Goal: Transaction & Acquisition: Purchase product/service

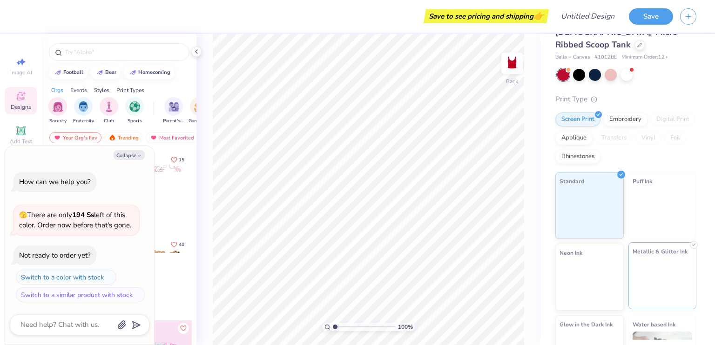
scroll to position [56, 0]
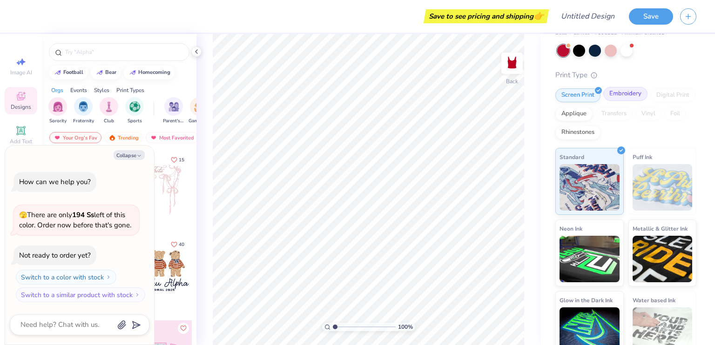
click at [621, 87] on div "Embroidery" at bounding box center [625, 94] width 44 height 14
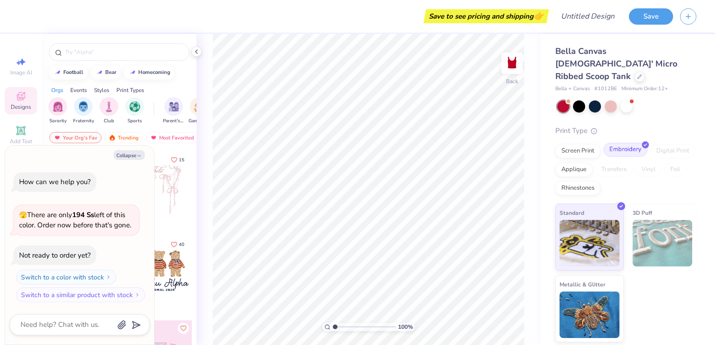
scroll to position [0, 0]
click at [15, 134] on icon at bounding box center [20, 130] width 11 height 11
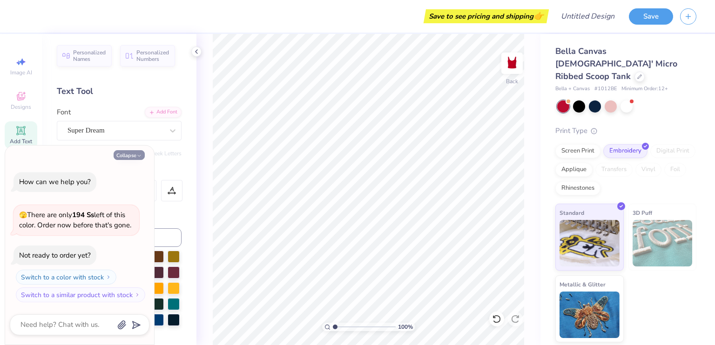
click at [123, 152] on button "Collapse" at bounding box center [129, 155] width 31 height 10
type textarea "x"
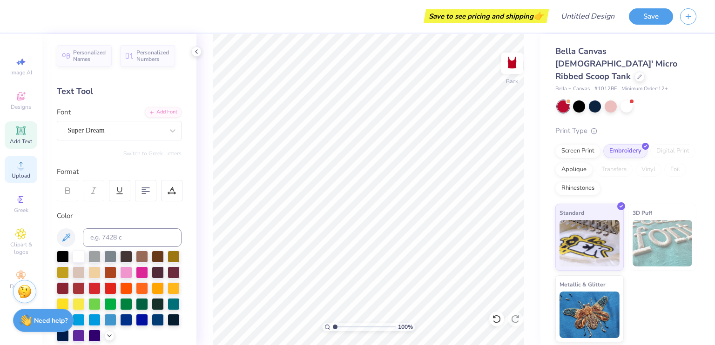
click at [17, 175] on span "Upload" at bounding box center [21, 175] width 19 height 7
click at [15, 163] on icon at bounding box center [20, 165] width 11 height 11
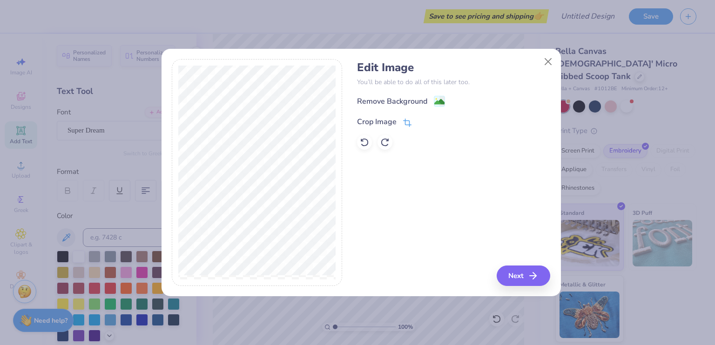
click at [402, 122] on div "Crop Image" at bounding box center [384, 121] width 54 height 11
click at [434, 124] on button at bounding box center [437, 121] width 10 height 10
click at [529, 278] on button "Next" at bounding box center [525, 276] width 54 height 20
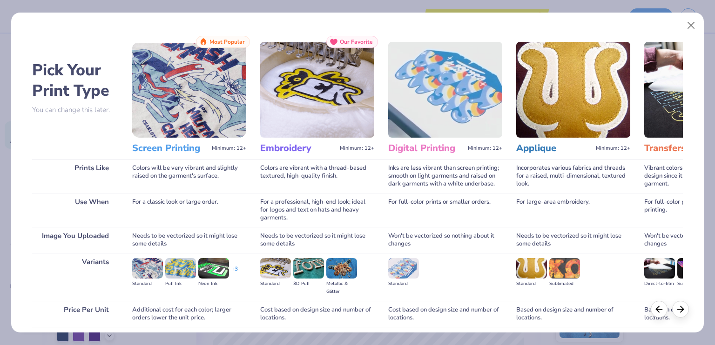
scroll to position [0, 36]
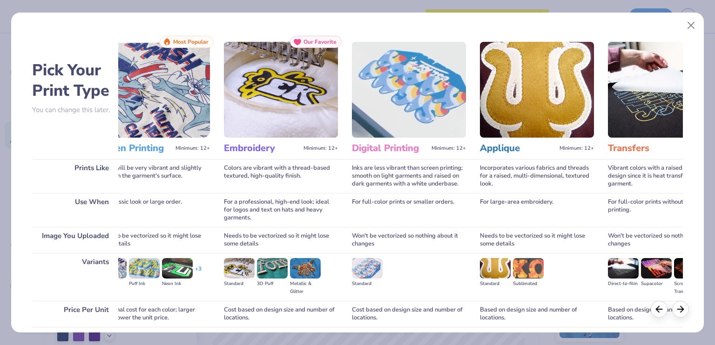
click at [264, 107] on img at bounding box center [281, 90] width 114 height 96
click at [250, 145] on h3 "Embroidery" at bounding box center [262, 148] width 76 height 12
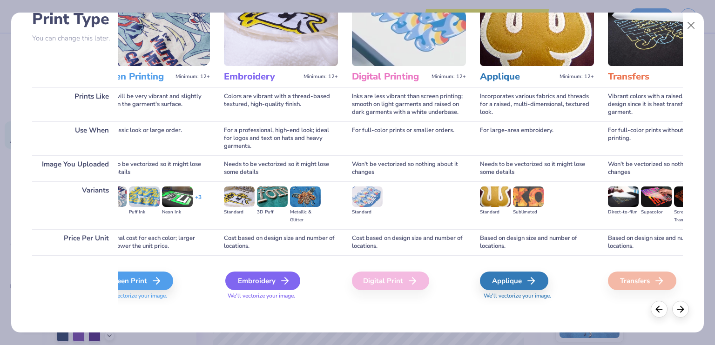
click at [264, 281] on div "Embroidery" at bounding box center [262, 281] width 75 height 19
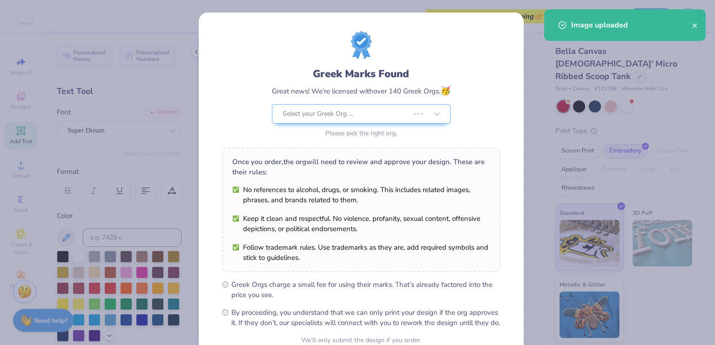
click at [396, 182] on body "Art colors Save to see pricing and shipping 👉 Design Title Save Image AI Design…" at bounding box center [357, 172] width 715 height 345
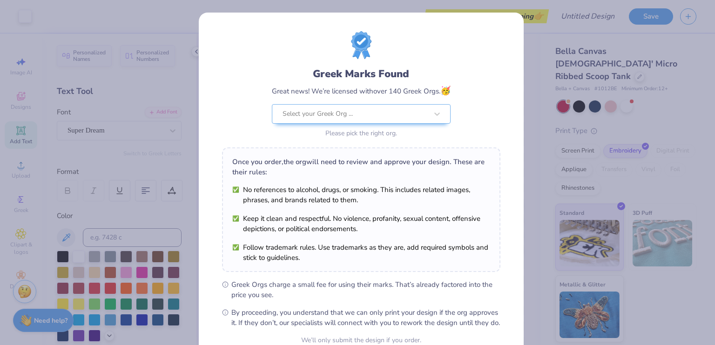
scroll to position [89, 0]
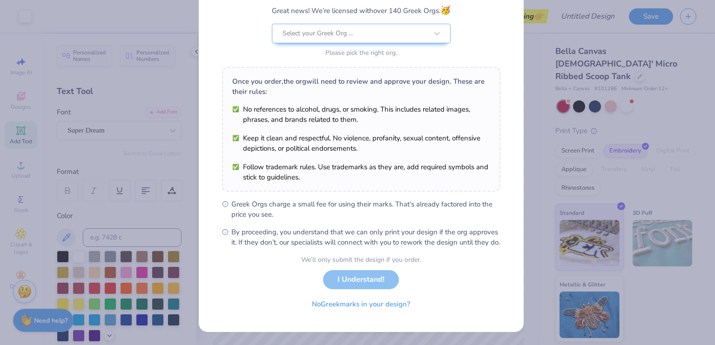
click at [375, 48] on div "Please pick the right org." at bounding box center [361, 53] width 179 height 10
click at [362, 27] on div at bounding box center [355, 33] width 145 height 12
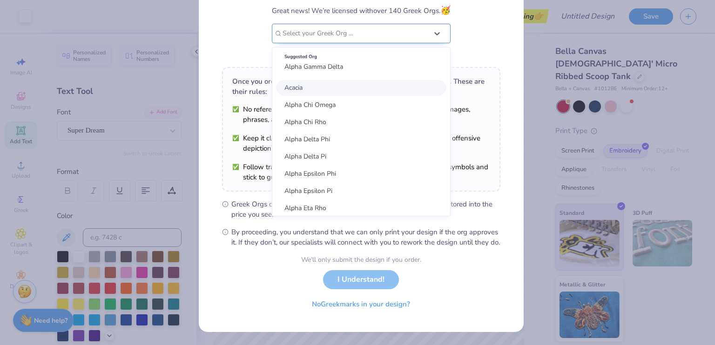
scroll to position [0, 0]
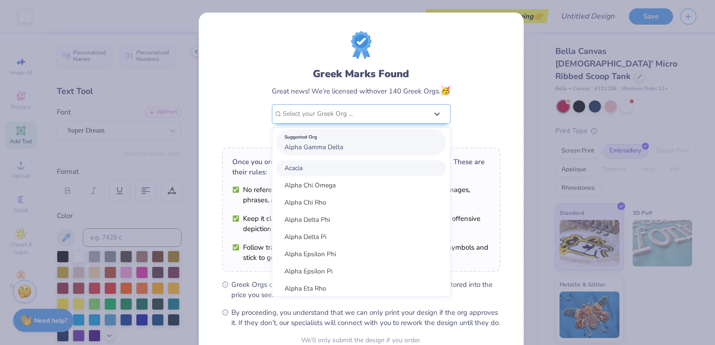
click at [330, 142] on div "Suggested Org Alpha Gamma Delta" at bounding box center [361, 142] width 170 height 26
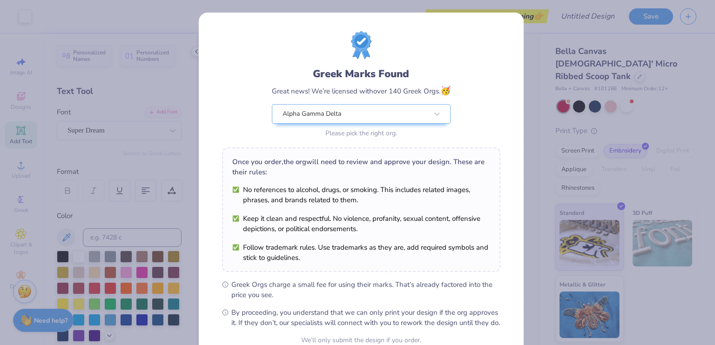
scroll to position [89, 0]
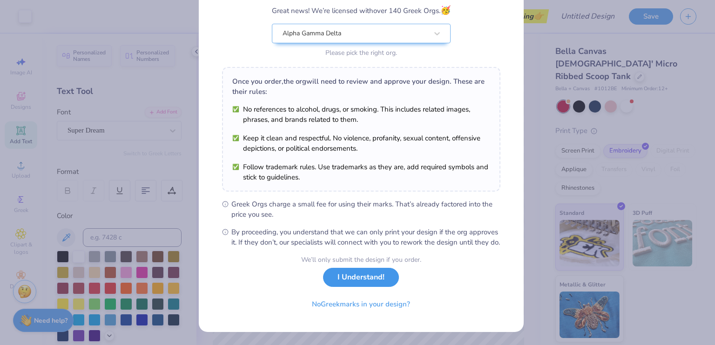
click at [361, 285] on button "I Understand!" at bounding box center [361, 277] width 76 height 19
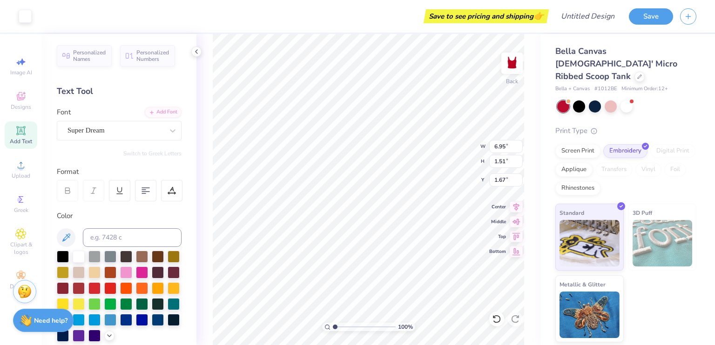
scroll to position [0, 0]
type input "1.24"
type input "1.34"
type textarea "x"
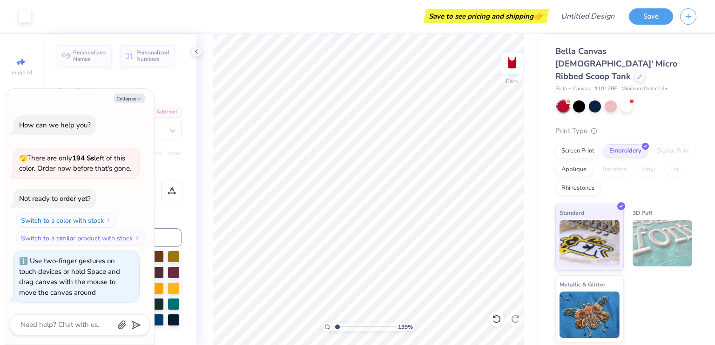
type input "1.39"
click at [337, 328] on input "range" at bounding box center [364, 327] width 63 height 8
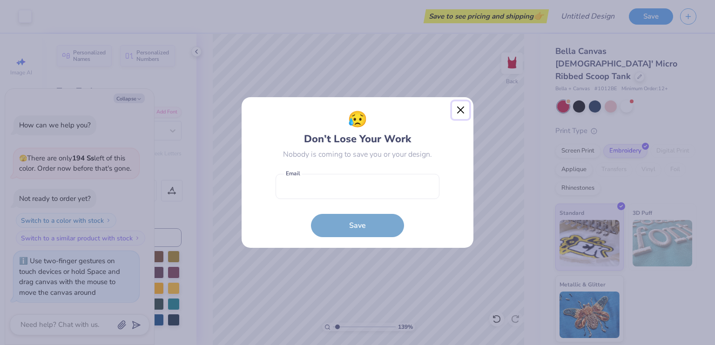
click at [458, 111] on button "Close" at bounding box center [461, 110] width 18 height 18
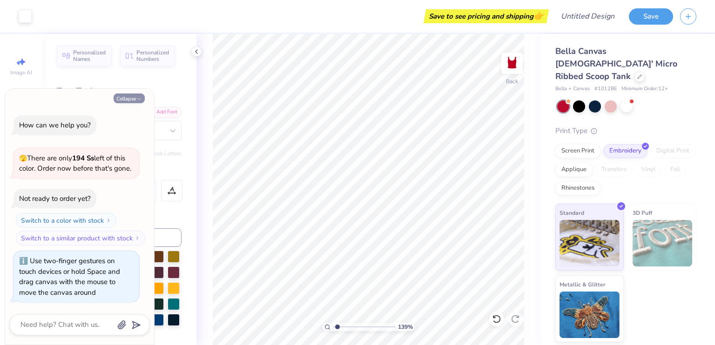
click at [137, 98] on icon "button" at bounding box center [139, 99] width 6 height 6
type textarea "x"
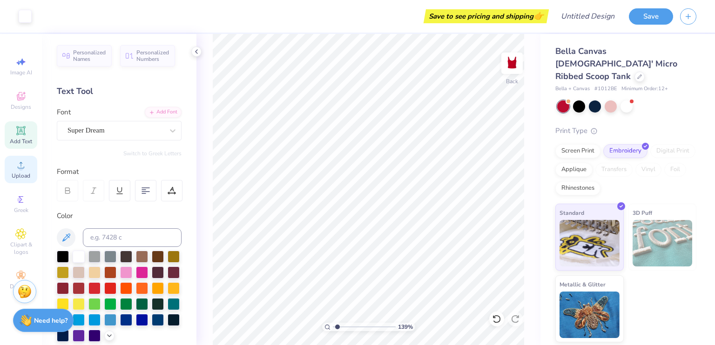
click at [19, 173] on span "Upload" at bounding box center [21, 175] width 19 height 7
type input "1"
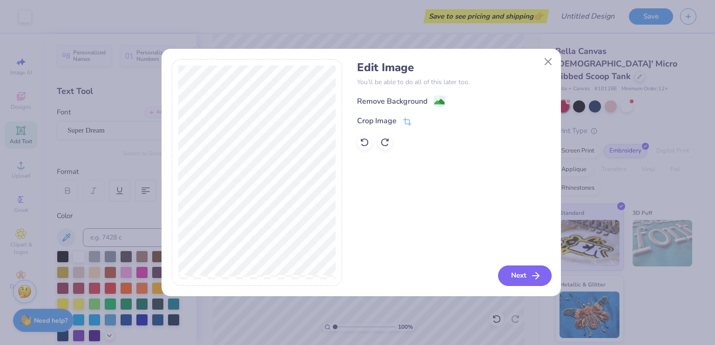
click at [530, 277] on button "Next" at bounding box center [525, 276] width 54 height 20
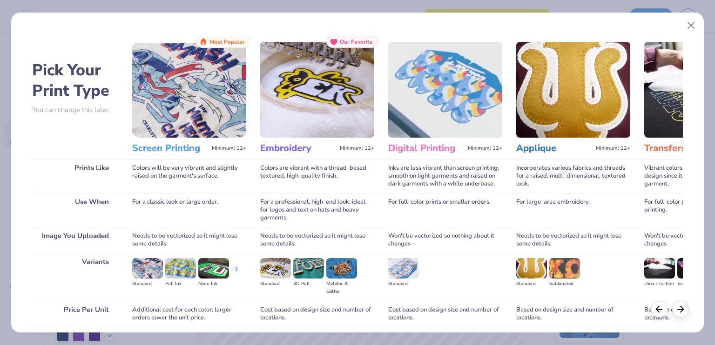
scroll to position [72, 0]
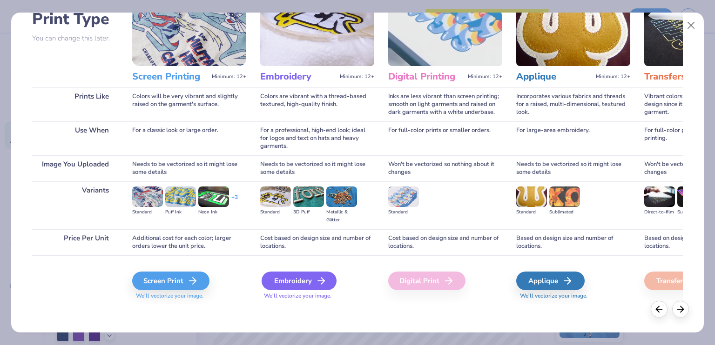
click at [317, 277] on icon at bounding box center [321, 281] width 11 height 11
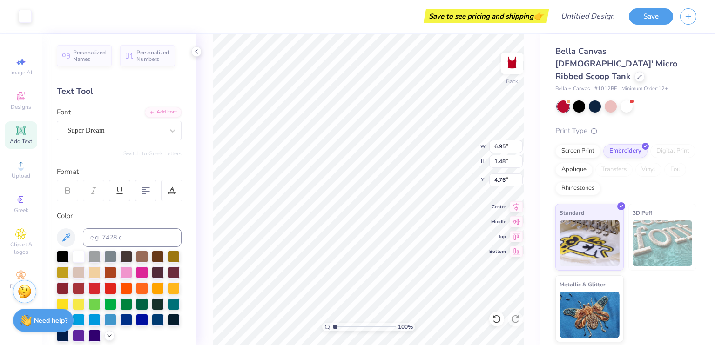
type input "1.51"
type input "1.24"
type input "2.00"
type input "1.80"
type input "1.55"
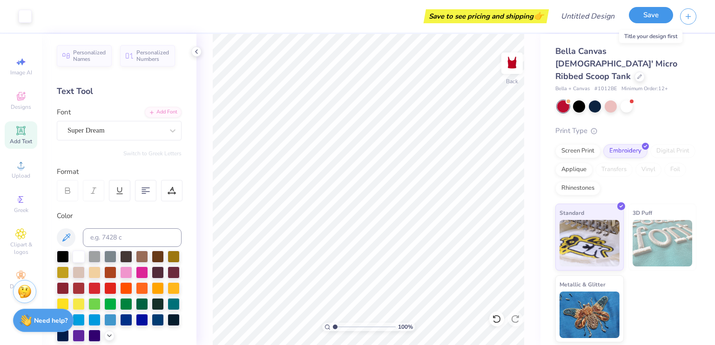
click at [642, 13] on button "Save" at bounding box center [651, 15] width 44 height 16
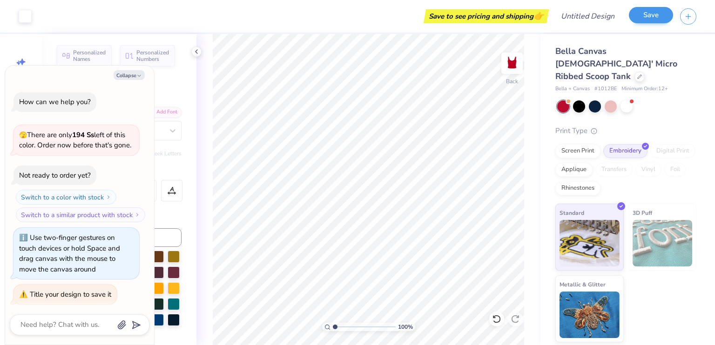
scroll to position [2, 0]
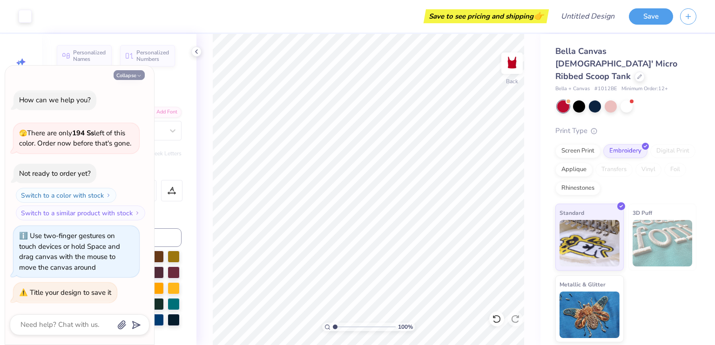
click at [136, 71] on button "Collapse" at bounding box center [129, 75] width 31 height 10
type textarea "x"
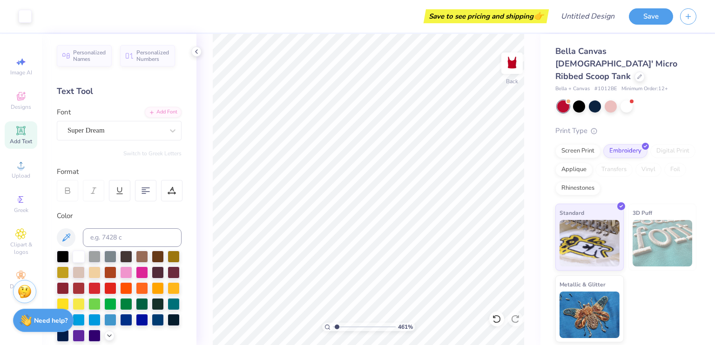
type input "1"
drag, startPoint x: 356, startPoint y: 329, endPoint x: 322, endPoint y: 327, distance: 34.0
click at [333, 327] on input "range" at bounding box center [364, 327] width 63 height 8
click at [525, 15] on div "Save to see pricing and shipping 👉" at bounding box center [486, 16] width 121 height 14
click at [576, 13] on input "Design Title" at bounding box center [599, 16] width 46 height 19
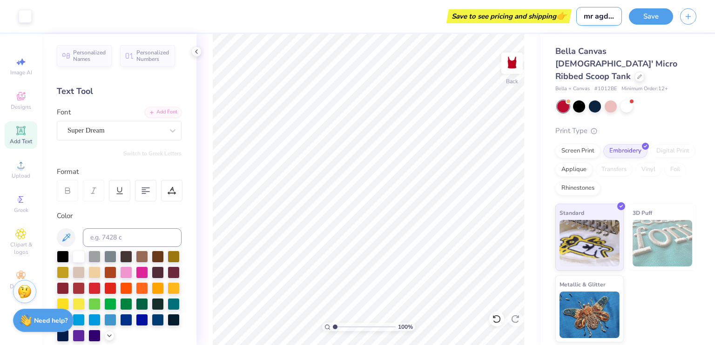
type input "mr agd p1"
click at [675, 17] on div "Save" at bounding box center [672, 16] width 86 height 33
click at [659, 14] on button "Save" at bounding box center [651, 15] width 44 height 16
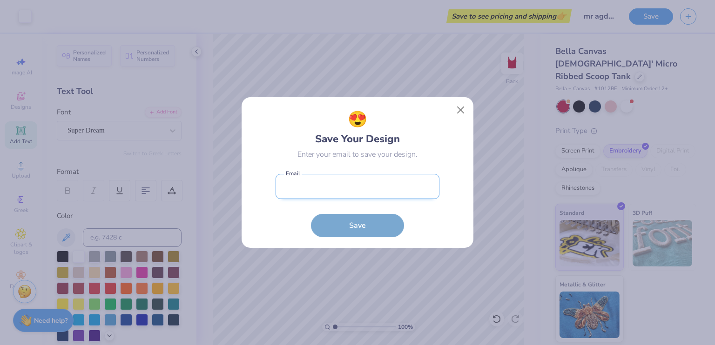
click at [387, 182] on input "email" at bounding box center [358, 187] width 164 height 26
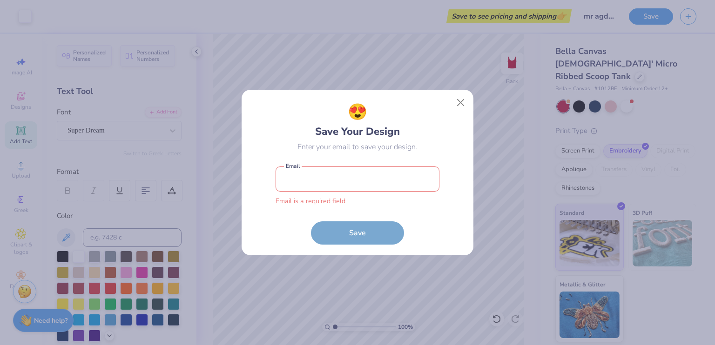
type input "[EMAIL_ADDRESS][DOMAIN_NAME]"
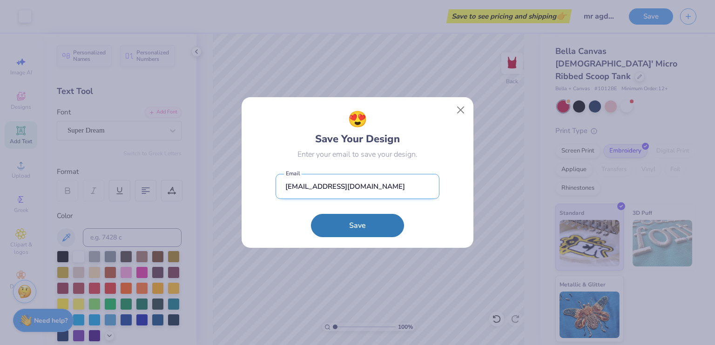
click at [351, 225] on button "Save" at bounding box center [357, 225] width 93 height 23
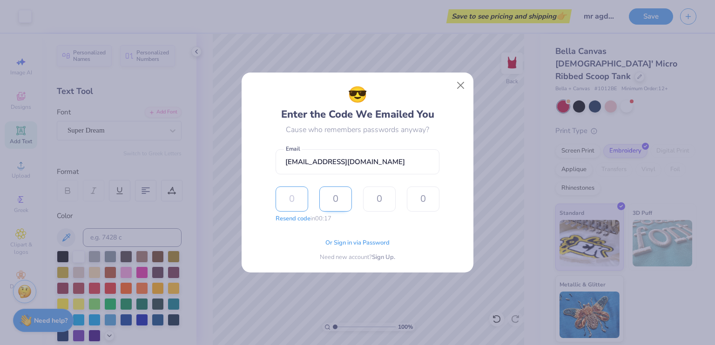
type input "4"
type input "7"
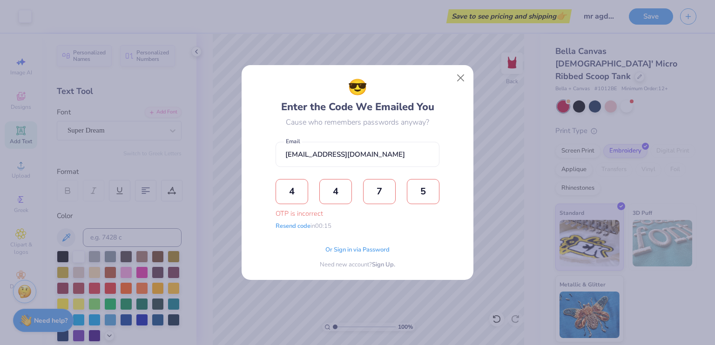
type input "5"
click at [366, 136] on div "😎 Enter the Code We Emailed You Cause who remembers passwords anyway? [EMAIL_AD…" at bounding box center [358, 173] width 164 height 194
click at [425, 193] on input "5" at bounding box center [423, 191] width 33 height 25
type input "5"
type input "7"
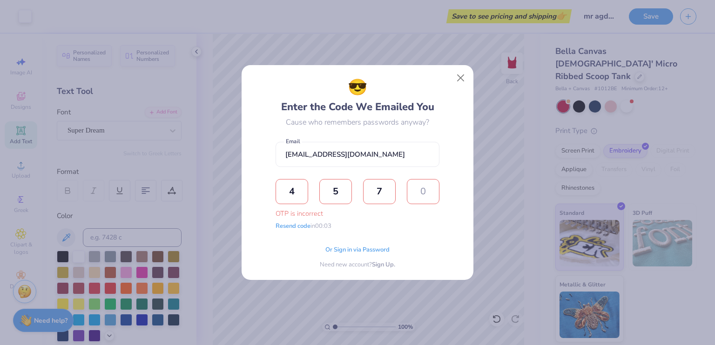
click at [339, 193] on input "5" at bounding box center [335, 191] width 33 height 25
type input "4"
type input "5"
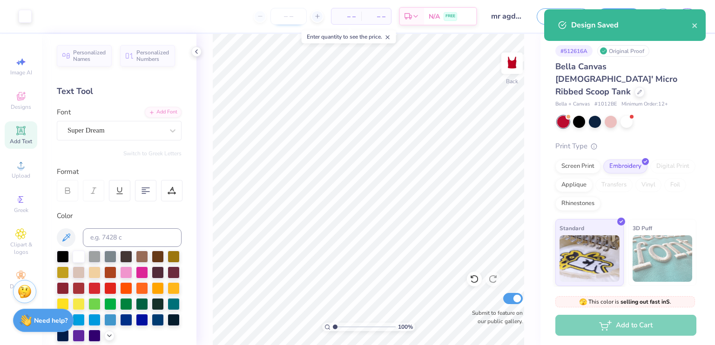
click at [292, 19] on input "number" at bounding box center [288, 16] width 36 height 17
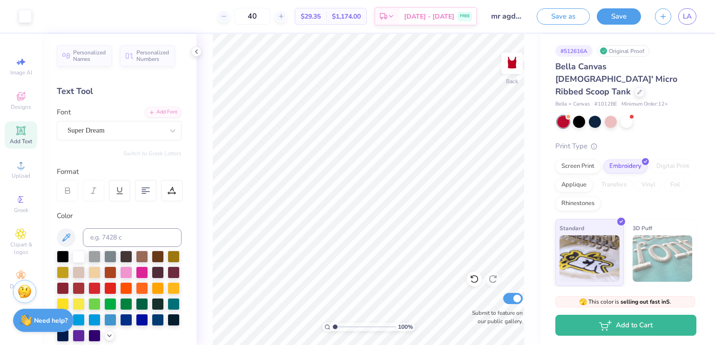
type input "40"
click at [576, 159] on div "Screen Print" at bounding box center [577, 165] width 45 height 14
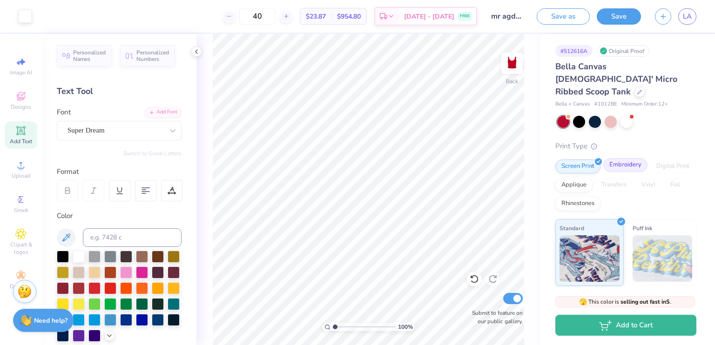
click at [612, 158] on div "Embroidery" at bounding box center [625, 165] width 44 height 14
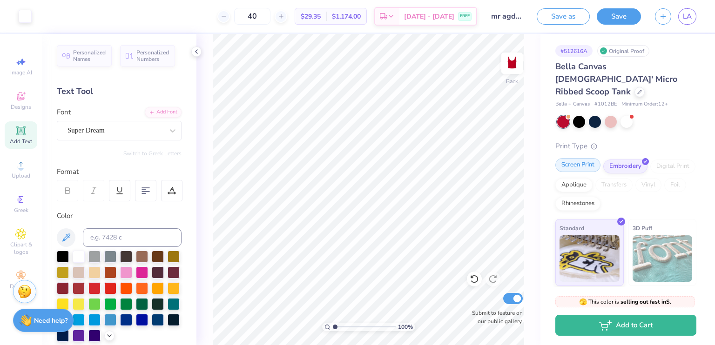
click at [575, 158] on div "Screen Print" at bounding box center [577, 165] width 45 height 14
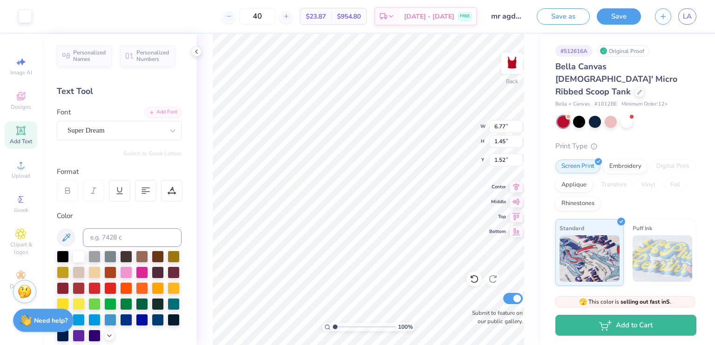
type input "0.99"
type input "8.63"
type input "1.84"
type input "1.08"
type input "8.26"
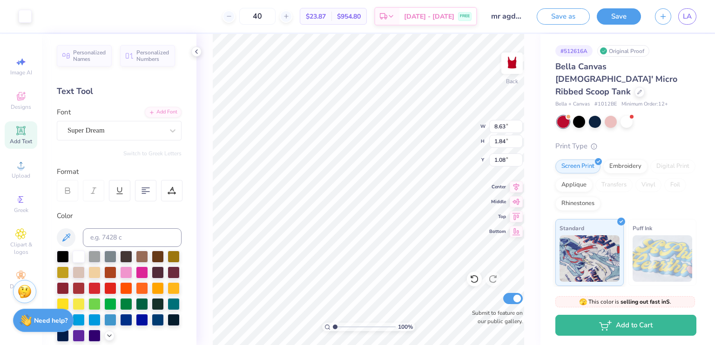
type input "1.77"
type input "1.12"
click at [335, 328] on input "range" at bounding box center [364, 327] width 63 height 8
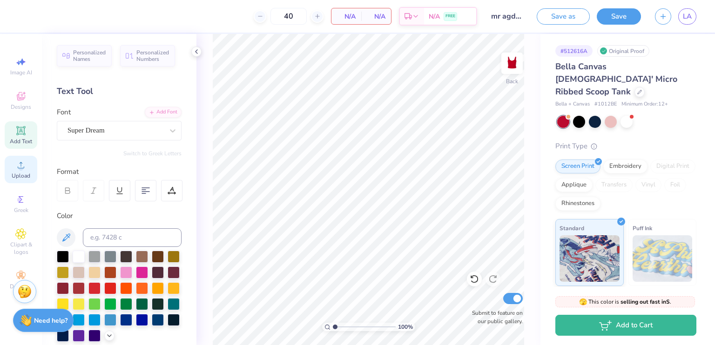
click at [15, 175] on span "Upload" at bounding box center [21, 175] width 19 height 7
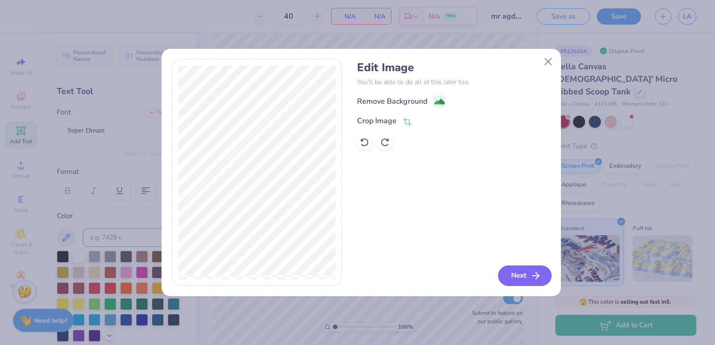
click at [536, 268] on button "Next" at bounding box center [525, 276] width 54 height 20
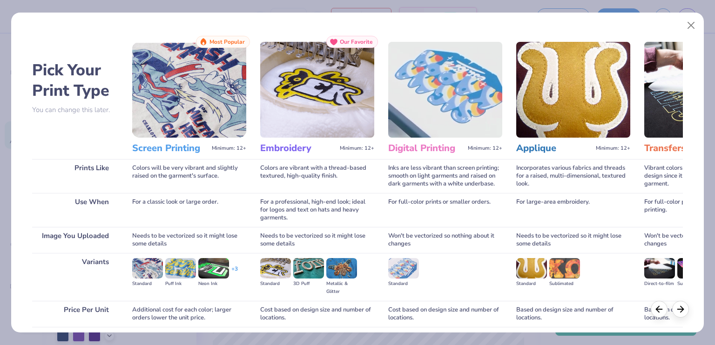
scroll to position [72, 0]
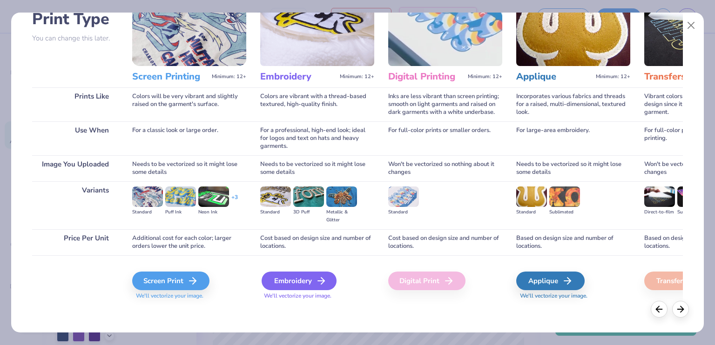
click at [308, 281] on div "Embroidery" at bounding box center [299, 281] width 75 height 19
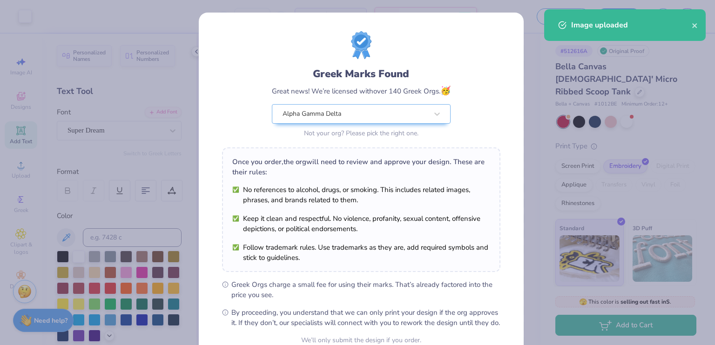
click at [374, 194] on body "Art colors 40 $29.35 Per Item $1,174.00 Total Est. Delivery [DATE] - [DATE] FRE…" at bounding box center [357, 172] width 715 height 345
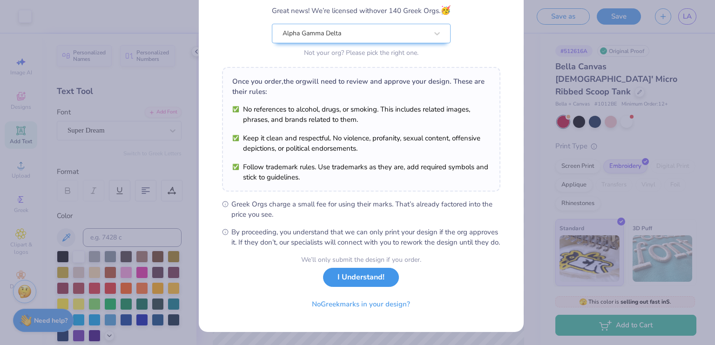
click at [370, 278] on button "I Understand!" at bounding box center [361, 277] width 76 height 19
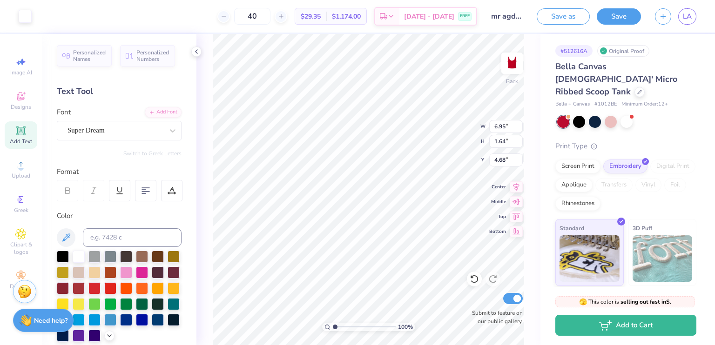
scroll to position [0, 0]
type input "1.13017359679661"
type input "1.18"
type input "1.13017359679661"
click at [270, 15] on input "40" at bounding box center [252, 16] width 36 height 17
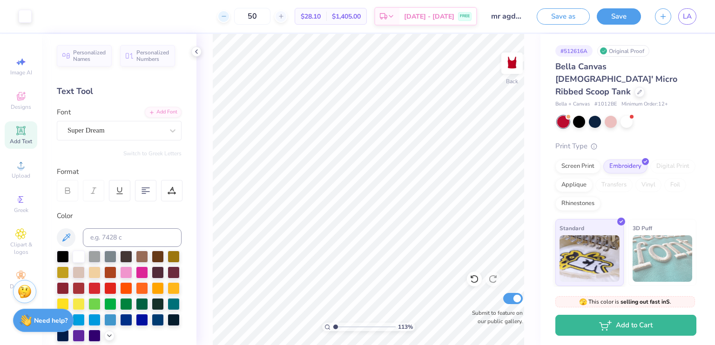
drag, startPoint x: 279, startPoint y: 17, endPoint x: 245, endPoint y: 17, distance: 34.0
click at [245, 17] on div "50" at bounding box center [252, 16] width 70 height 17
drag, startPoint x: 261, startPoint y: 14, endPoint x: 291, endPoint y: 24, distance: 32.1
click at [287, 24] on div "60" at bounding box center [252, 16] width 70 height 17
type input "100"
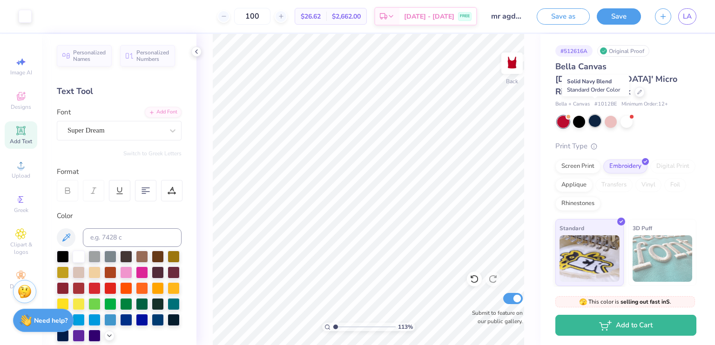
click at [597, 115] on div at bounding box center [595, 121] width 12 height 12
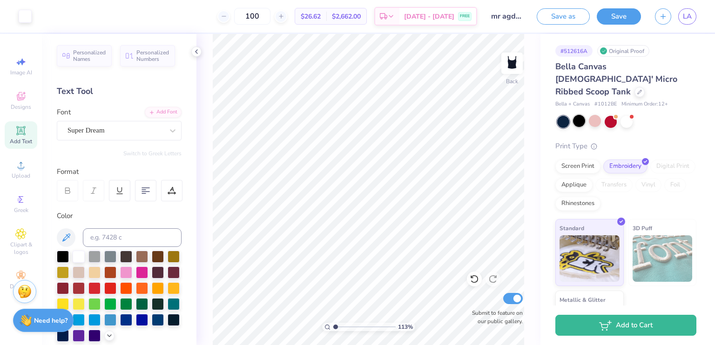
click at [577, 115] on div at bounding box center [579, 121] width 12 height 12
click at [613, 115] on div at bounding box center [611, 121] width 12 height 12
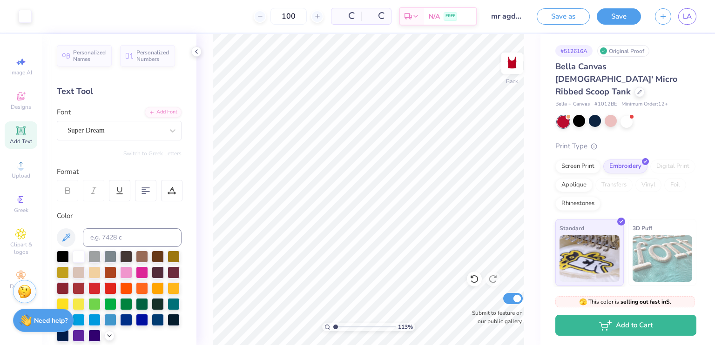
type input "1.13017359679661"
type textarea "x"
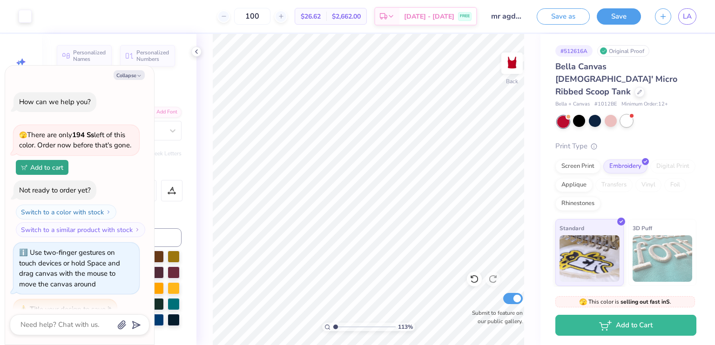
scroll to position [142, 0]
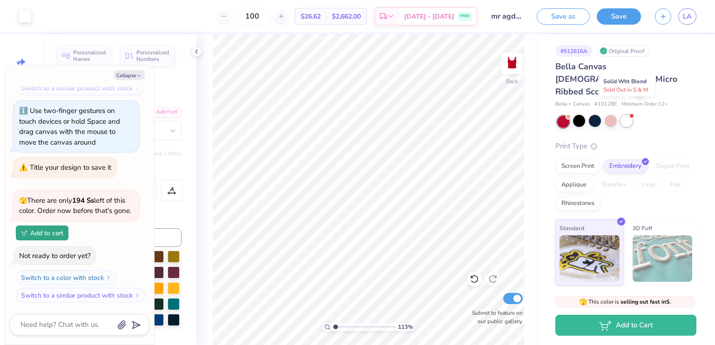
click at [624, 115] on div at bounding box center [627, 121] width 12 height 12
type input "1.13017359679661"
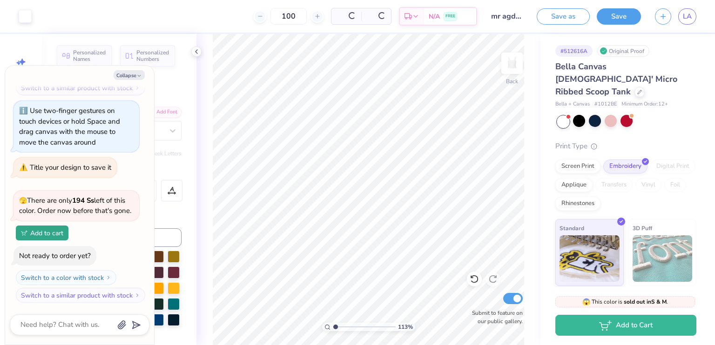
type textarea "x"
type input "1.13017359679661"
type textarea "x"
type input "1.13017359679661"
type textarea "x"
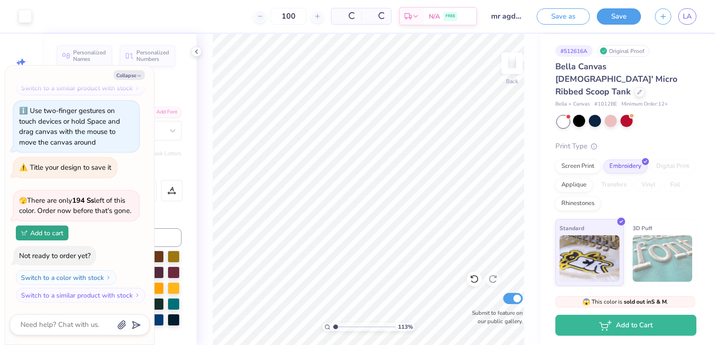
scroll to position [278, 0]
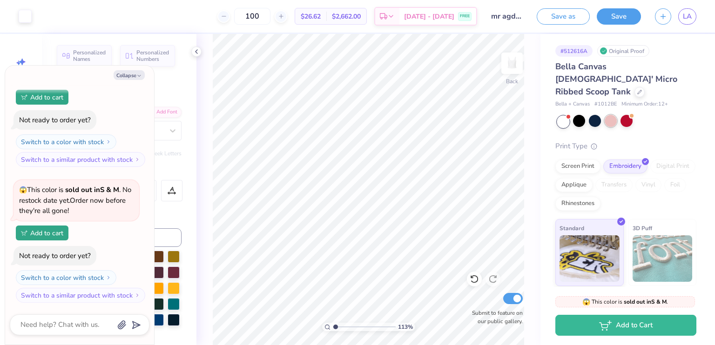
click at [609, 115] on div at bounding box center [611, 121] width 12 height 12
type input "1.13017359679661"
type textarea "x"
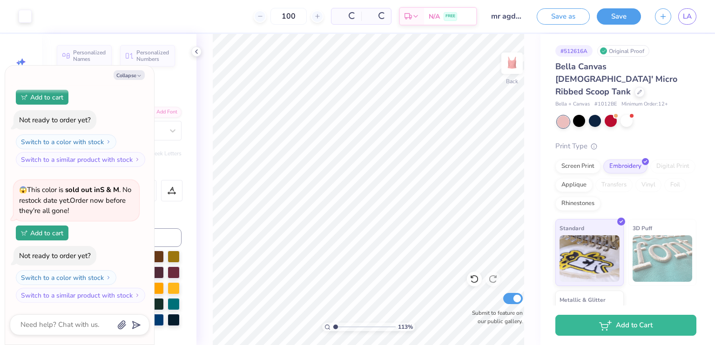
type input "1.13017359679661"
type textarea "x"
type input "1.13017359679661"
type textarea "x"
click at [578, 115] on div at bounding box center [579, 121] width 12 height 12
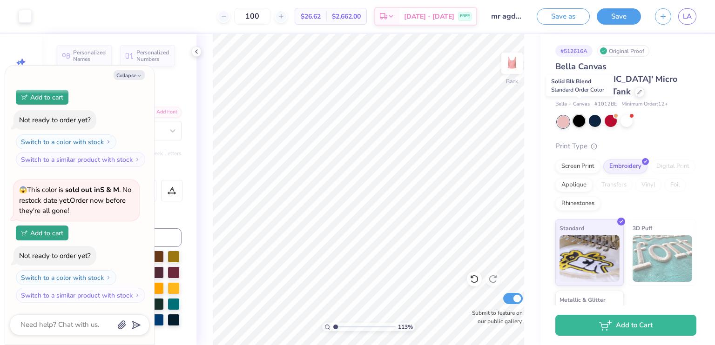
type input "1.13017359679661"
type textarea "x"
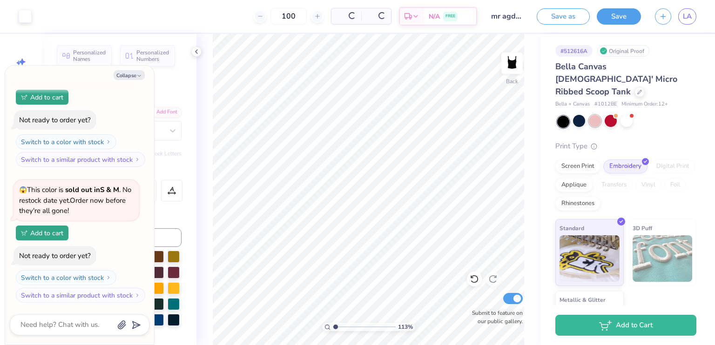
type input "1.13017359679661"
type textarea "x"
type input "1.13017359679661"
type textarea "x"
click at [595, 115] on div at bounding box center [595, 121] width 12 height 12
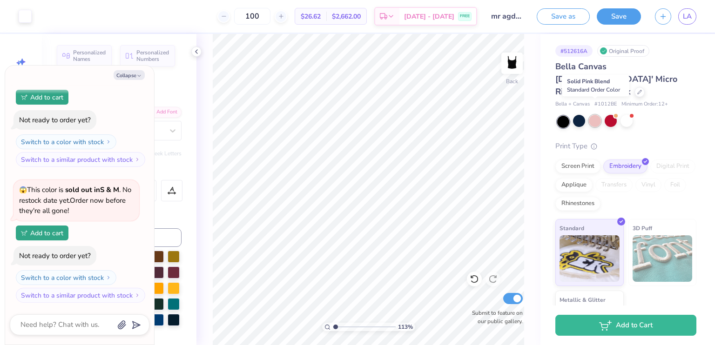
type input "1.13017359679661"
type textarea "x"
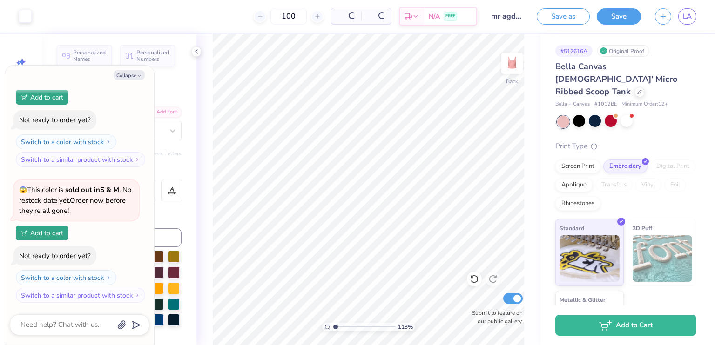
type input "1.13017359679661"
type textarea "x"
type input "1.13017359679661"
type textarea "x"
click at [594, 115] on div at bounding box center [595, 121] width 12 height 12
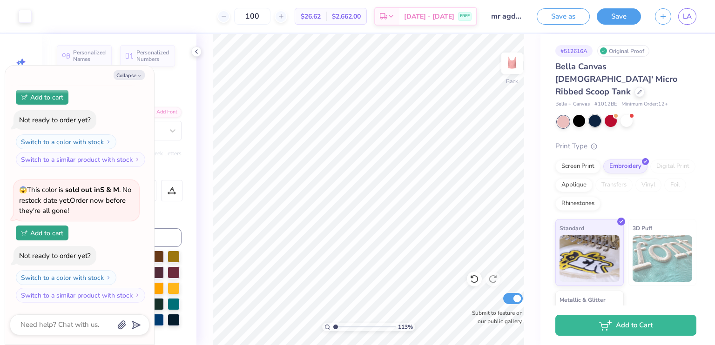
type input "1.13017359679661"
type textarea "x"
type input "1.13017359679661"
type textarea "x"
type input "1.13017359679661"
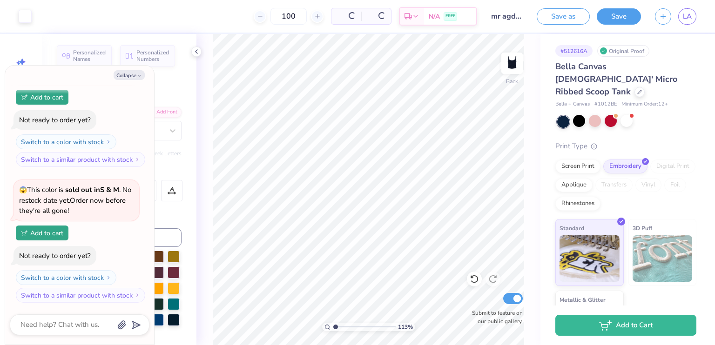
type textarea "x"
type input "1.13017359679661"
type textarea "x"
click at [608, 115] on div at bounding box center [611, 121] width 12 height 12
type input "1.13017359679661"
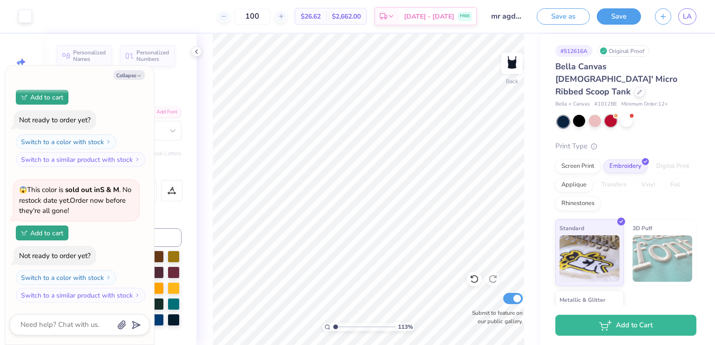
type textarea "x"
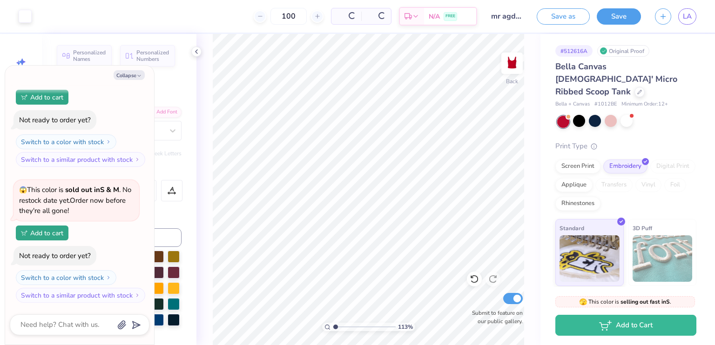
type input "1.13017359679661"
type textarea "x"
type input "1.13017359679661"
type textarea "x"
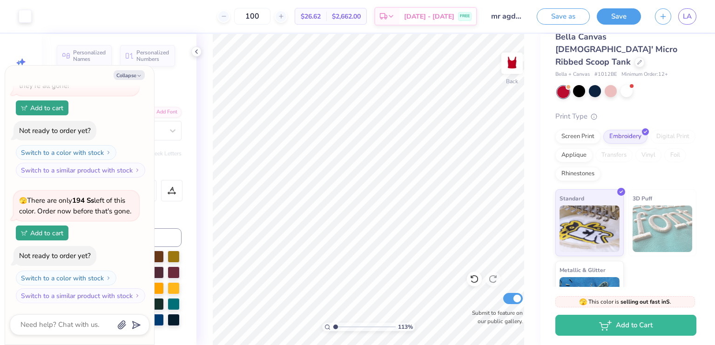
scroll to position [58, 0]
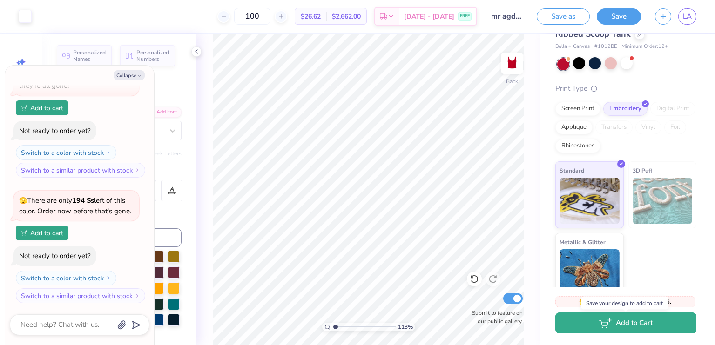
click at [614, 321] on button "Add to Cart" at bounding box center [625, 323] width 141 height 21
type input "1.13017359679661"
type textarea "x"
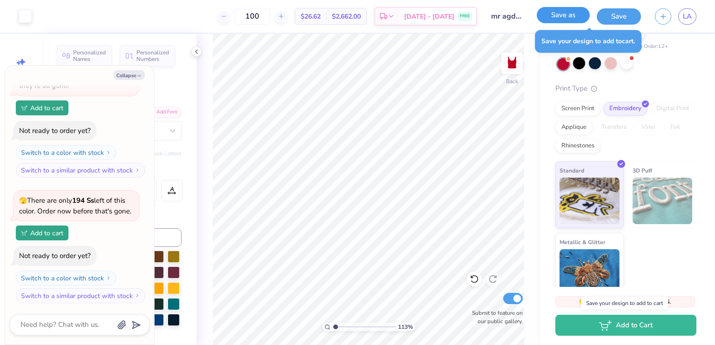
click at [579, 18] on button "Save as" at bounding box center [563, 15] width 53 height 16
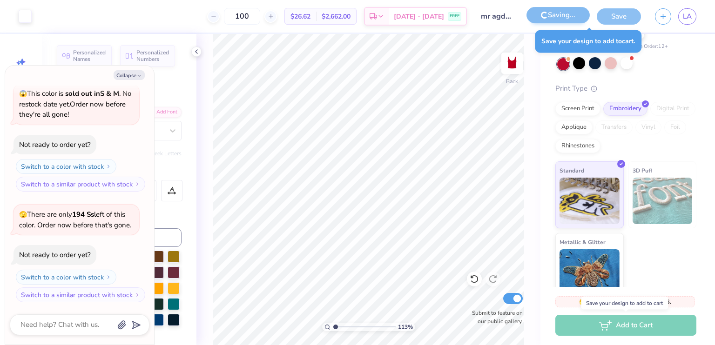
scroll to position [344, 0]
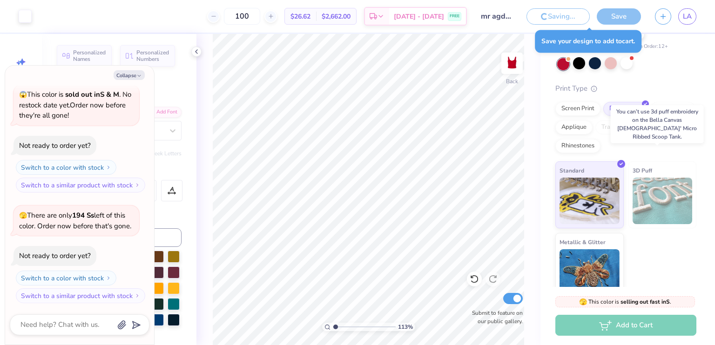
type input "1.13017359679661"
type textarea "x"
type input "1.13017359679661"
type textarea "x"
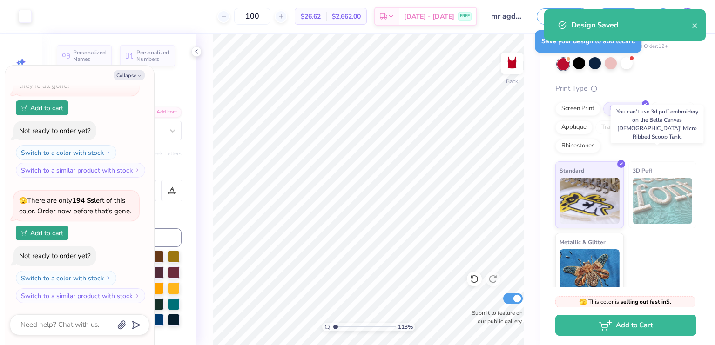
click at [652, 178] on img at bounding box center [663, 201] width 60 height 47
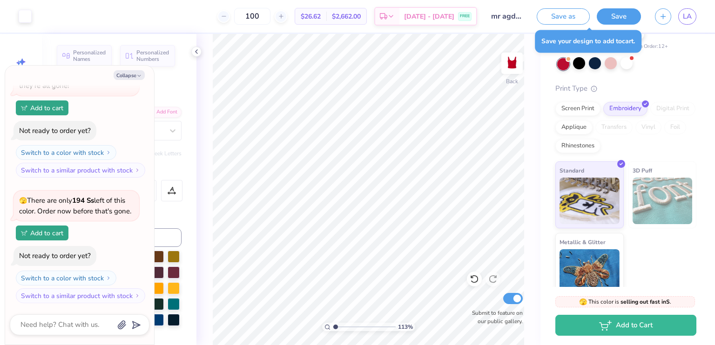
type input "1.13017359679661"
type textarea "x"
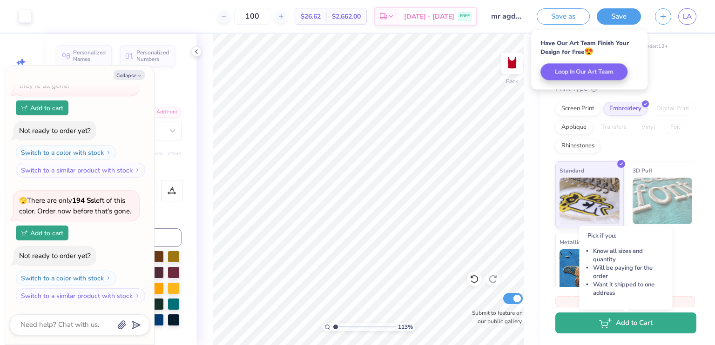
click at [628, 325] on button "Add to Cart" at bounding box center [625, 323] width 141 height 21
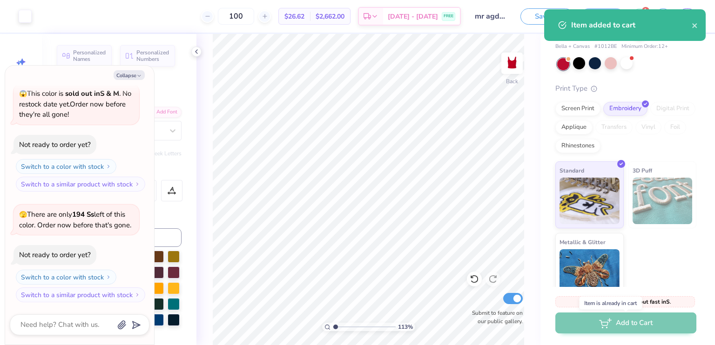
scroll to position [344, 0]
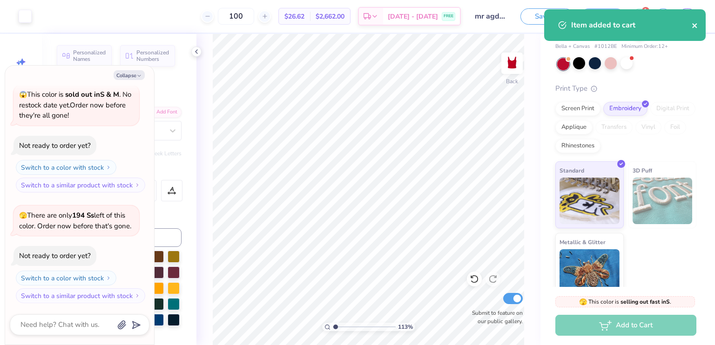
click at [695, 23] on icon "close" at bounding box center [695, 25] width 7 height 7
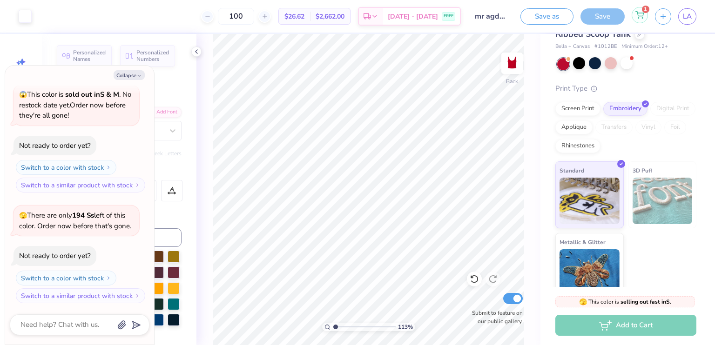
click at [642, 19] on div "1" at bounding box center [640, 15] width 16 height 16
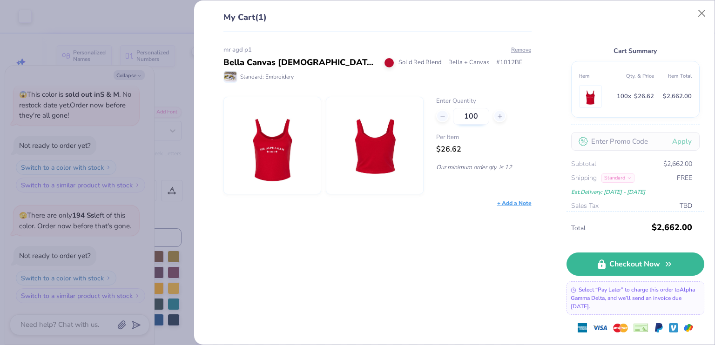
drag, startPoint x: 487, startPoint y: 117, endPoint x: 464, endPoint y: 115, distance: 23.3
click at [464, 115] on input "100" at bounding box center [471, 116] width 36 height 17
click at [271, 145] on img at bounding box center [272, 145] width 80 height 97
click at [700, 9] on button "Close" at bounding box center [702, 14] width 18 height 18
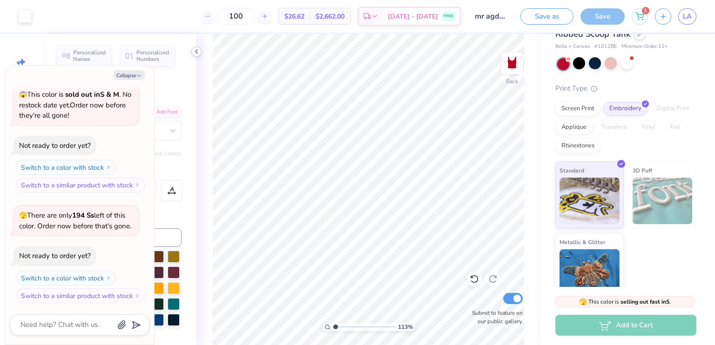
click at [201, 51] on div at bounding box center [196, 52] width 10 height 10
type input "1.13017359679661"
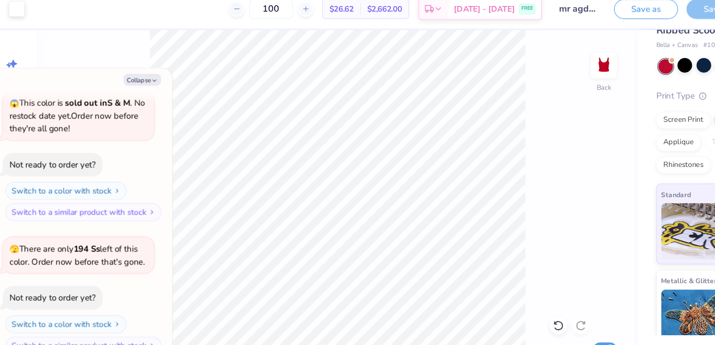
type textarea "x"
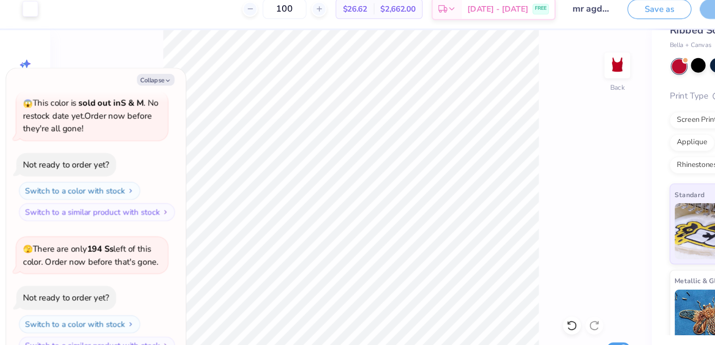
type input "1.04551120103921"
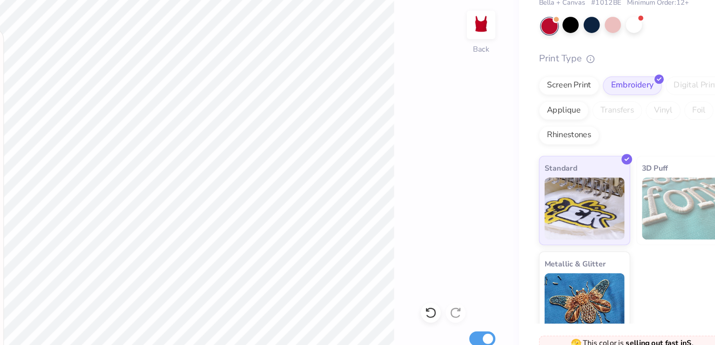
click at [642, 182] on img at bounding box center [663, 201] width 60 height 47
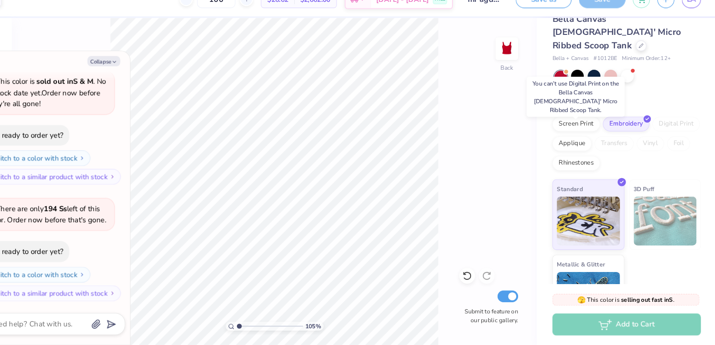
scroll to position [0, 0]
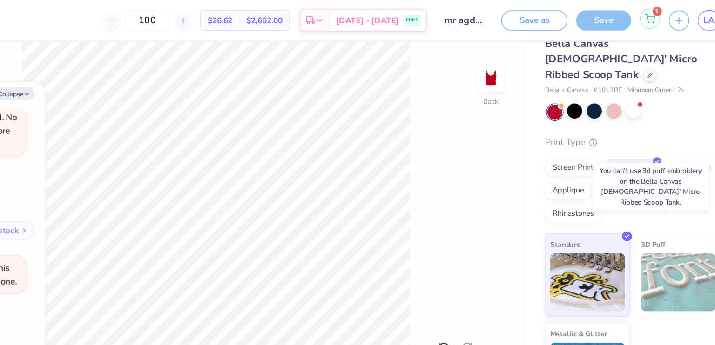
click at [637, 17] on icon at bounding box center [639, 14] width 8 height 7
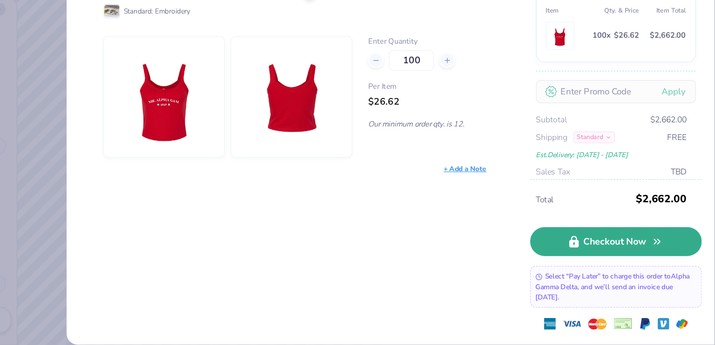
click at [599, 262] on icon at bounding box center [602, 261] width 8 height 9
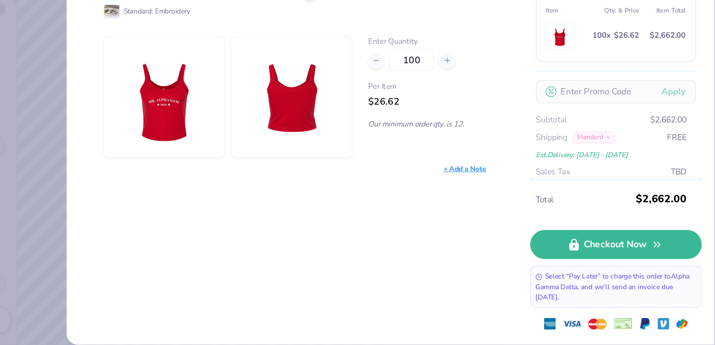
click at [274, 142] on img at bounding box center [272, 145] width 80 height 97
type textarea "x"
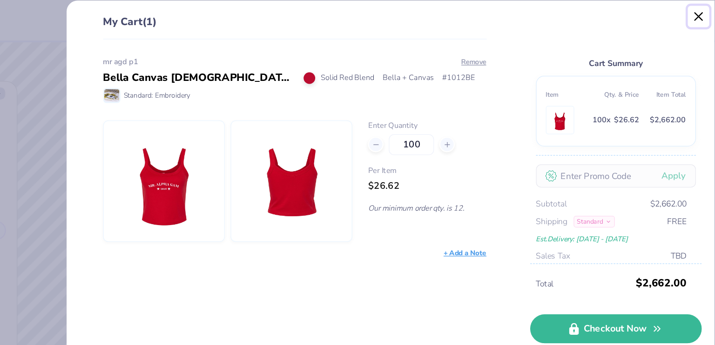
click at [702, 17] on button "Close" at bounding box center [702, 14] width 18 height 18
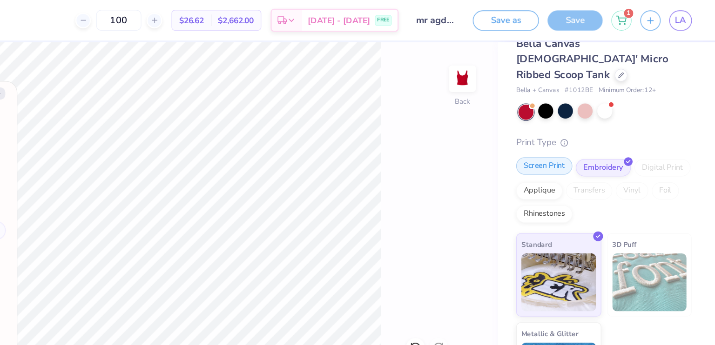
click at [585, 127] on div "Screen Print" at bounding box center [577, 134] width 45 height 14
type input "1.04551120103921"
type textarea "x"
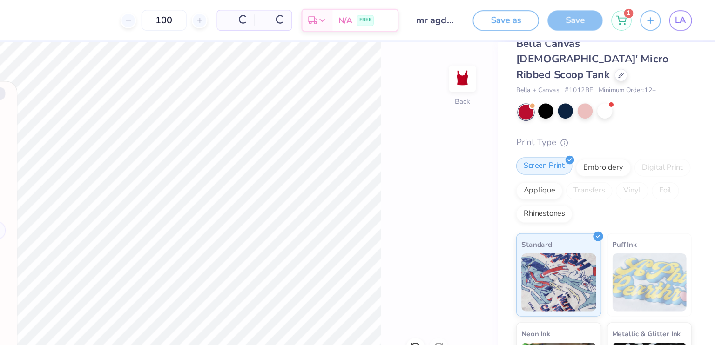
type input "1.04551120103921"
type textarea "x"
type input "1.04551120103921"
type textarea "x"
type input "1.04551120103921"
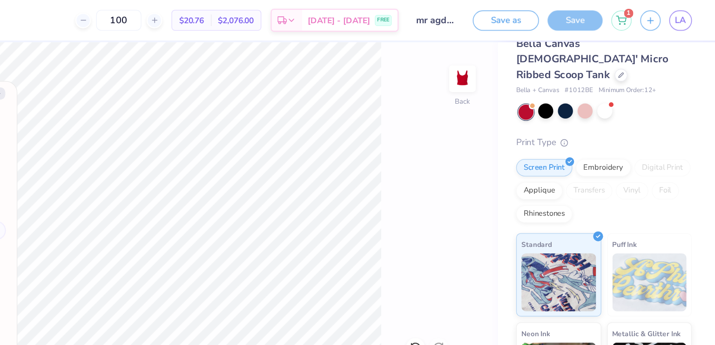
type textarea "x"
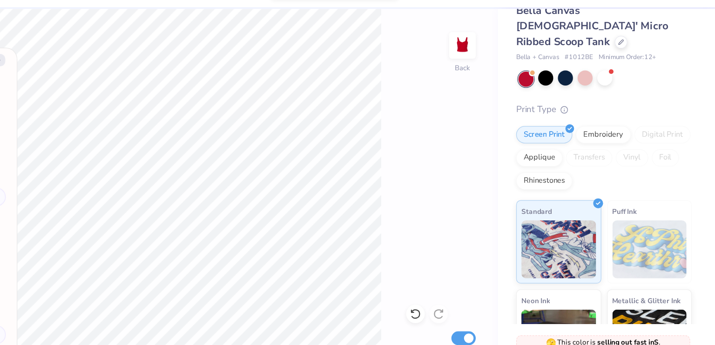
type input "1.04551120103921"
type textarea "x"
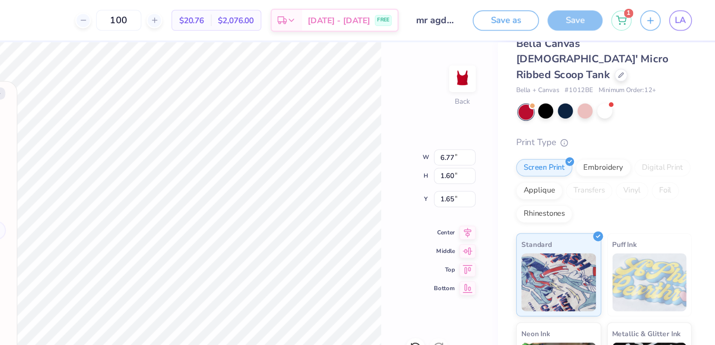
click at [477, 91] on div "105 % Back W 6.77 6.77 " H 1.60 1.60 " Y 1.65 1.65 " Center Middle Top Bottom S…" at bounding box center [291, 189] width 499 height 311
type input "1.04551120103921"
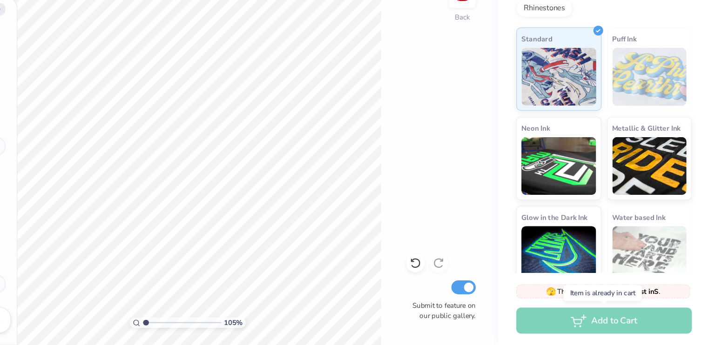
click at [606, 327] on div "Add to Cart" at bounding box center [625, 325] width 141 height 21
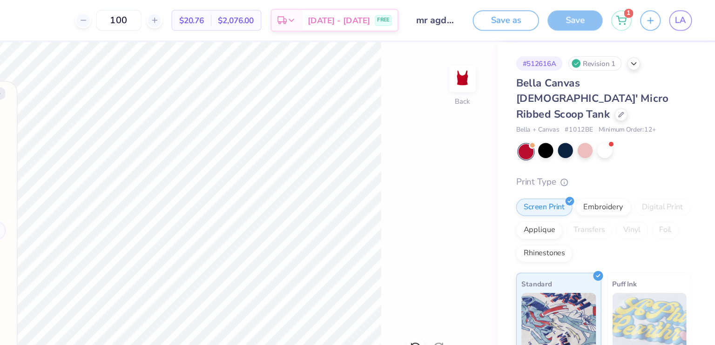
type textarea "x"
click at [637, 13] on icon at bounding box center [639, 14] width 8 height 7
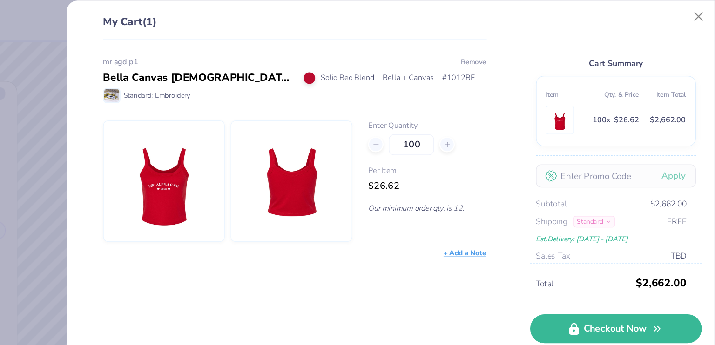
click at [517, 48] on button "Remove" at bounding box center [521, 50] width 21 height 8
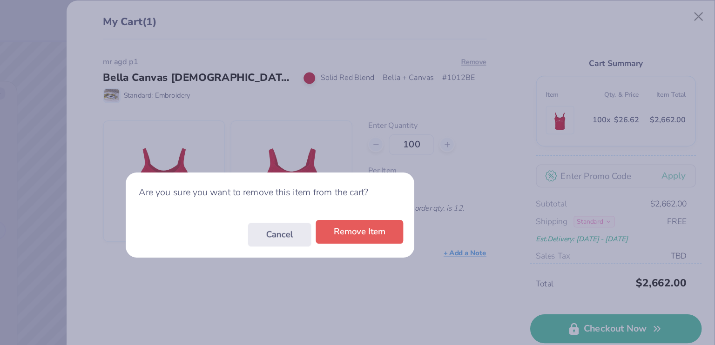
click at [428, 188] on button "Remove Item" at bounding box center [429, 186] width 70 height 19
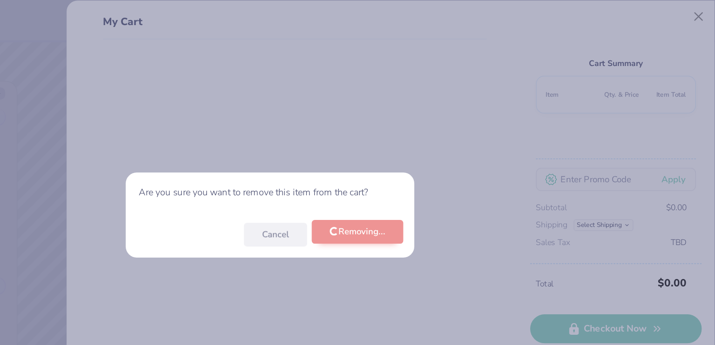
scroll to position [403, 0]
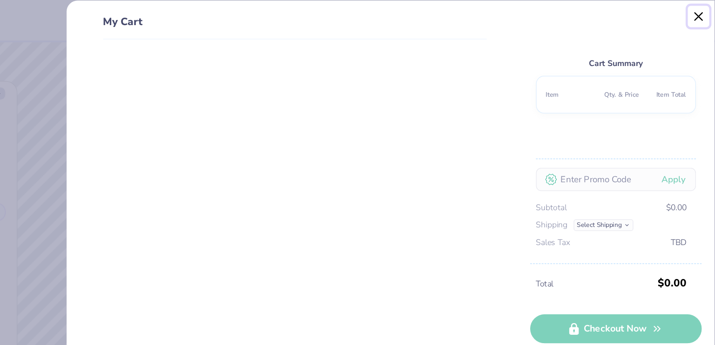
click at [697, 15] on button "Close" at bounding box center [702, 14] width 18 height 18
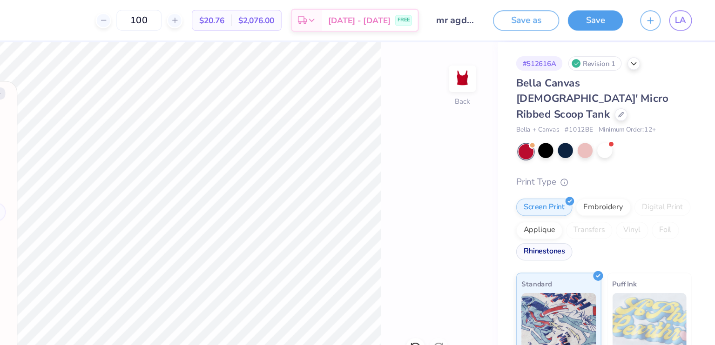
click at [601, 196] on div "Rhinestones" at bounding box center [577, 203] width 45 height 14
type input "1.04551120103921"
type textarea "x"
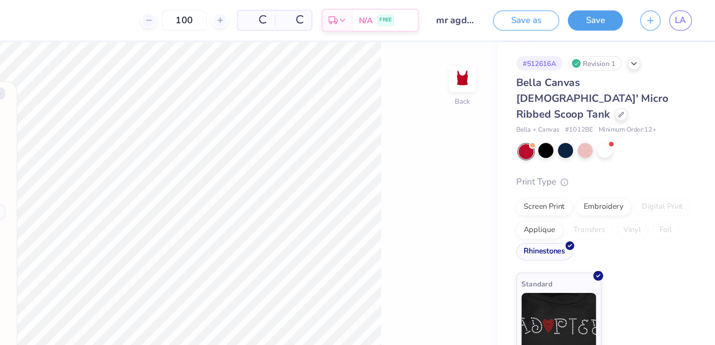
type input "1.04551120103921"
type textarea "x"
type input "1.04551120103921"
type textarea "x"
type input "1.04551120103921"
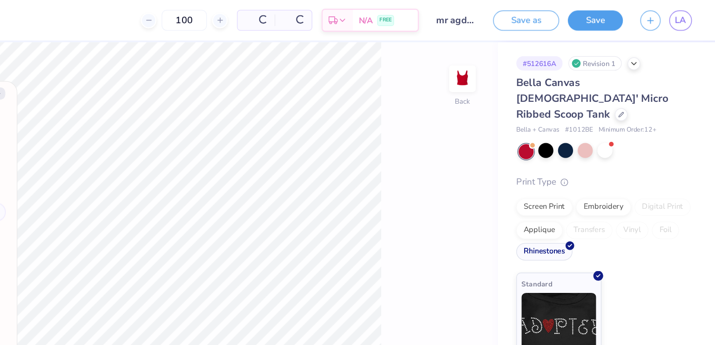
type textarea "x"
type input "1.0603226655673"
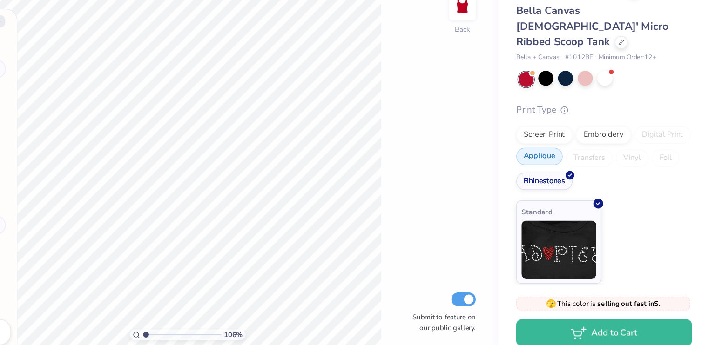
type textarea "x"
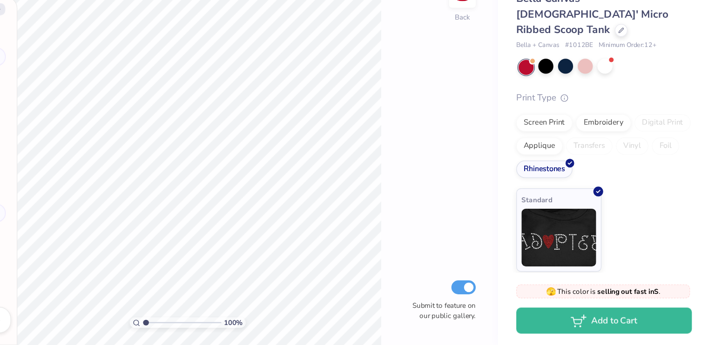
drag, startPoint x: 258, startPoint y: 329, endPoint x: 242, endPoint y: 324, distance: 17.1
type input "1"
click at [256, 324] on input "range" at bounding box center [287, 327] width 63 height 8
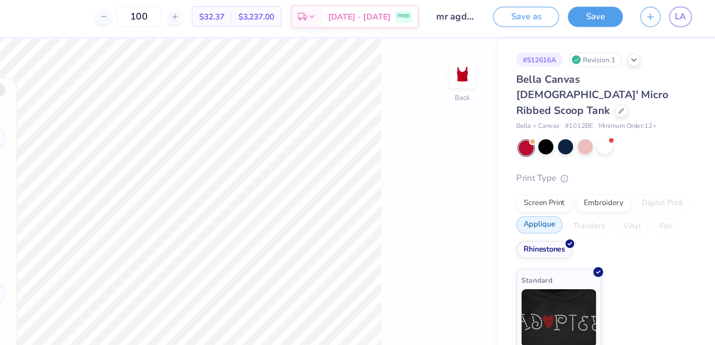
click at [569, 177] on div "Applique" at bounding box center [573, 184] width 37 height 14
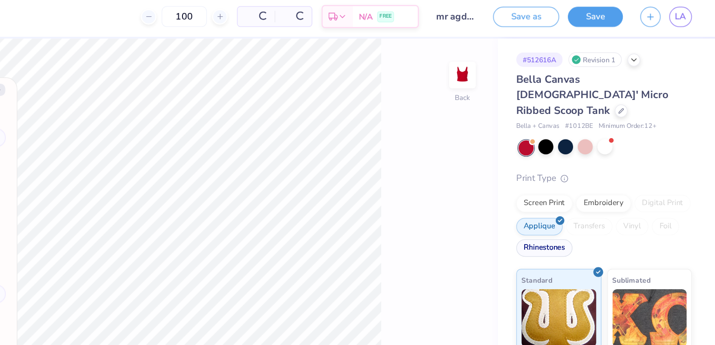
scroll to position [517, 0]
click at [570, 196] on div "Rhinestones" at bounding box center [577, 203] width 45 height 14
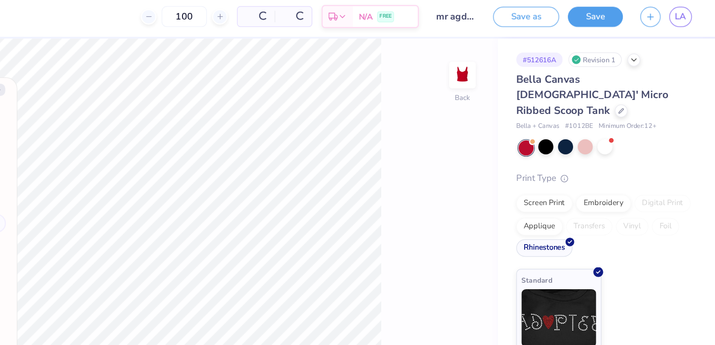
type textarea "x"
drag, startPoint x: 277, startPoint y: 18, endPoint x: 250, endPoint y: 12, distance: 27.2
click at [250, 12] on input "100" at bounding box center [252, 16] width 36 height 17
type input "50"
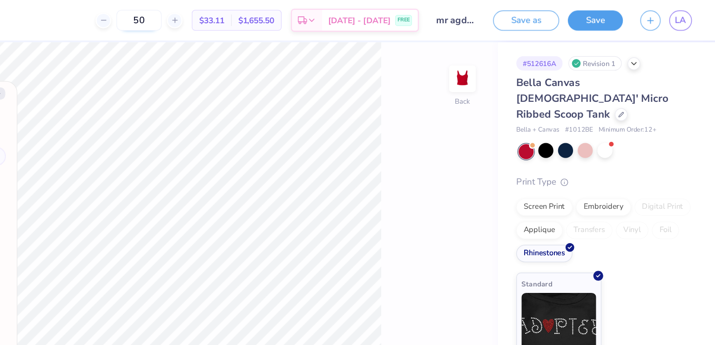
scroll to position [0, 0]
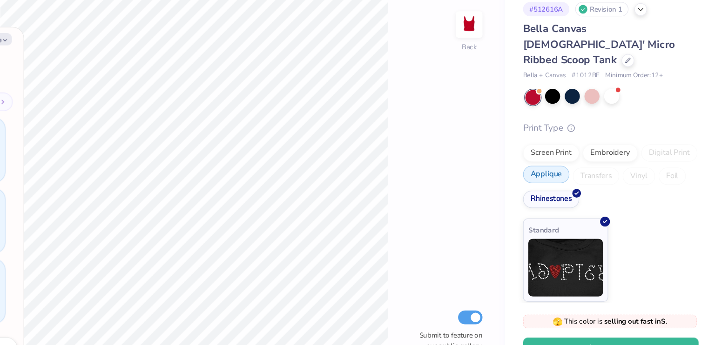
click at [572, 177] on div "Applique" at bounding box center [573, 184] width 37 height 14
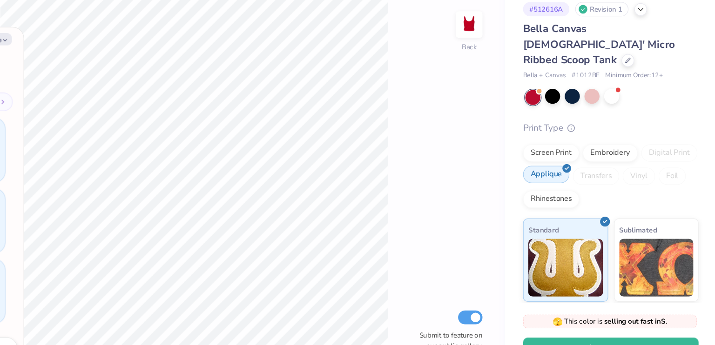
scroll to position [630, 0]
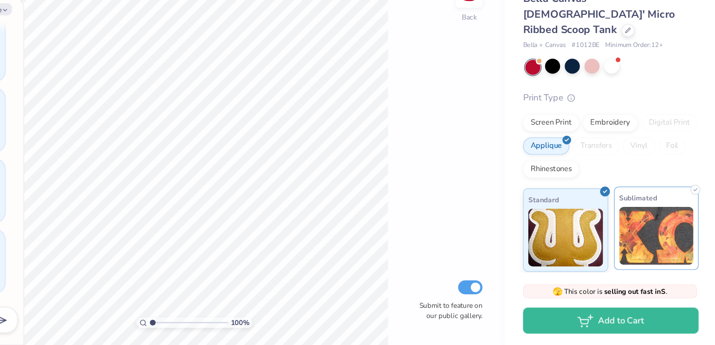
click at [655, 253] on img at bounding box center [663, 257] width 60 height 47
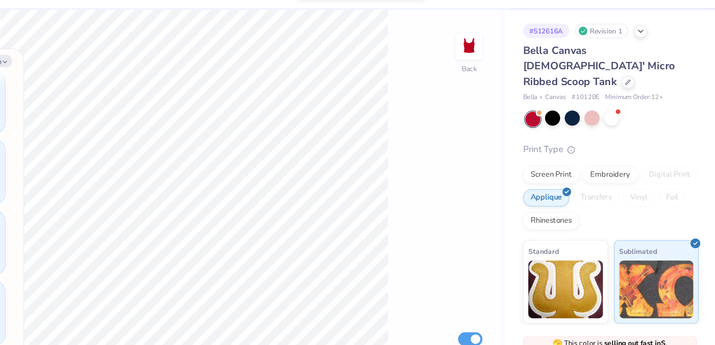
type textarea "x"
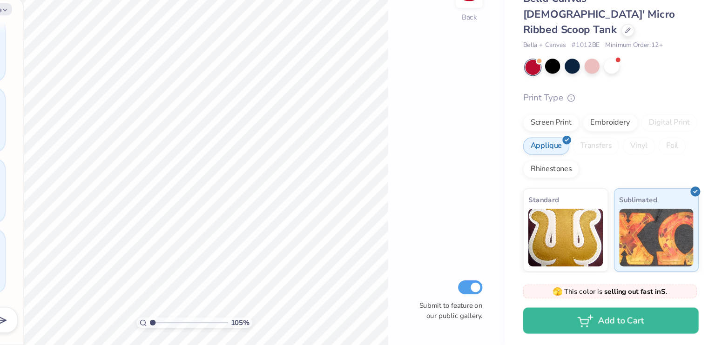
type input "1"
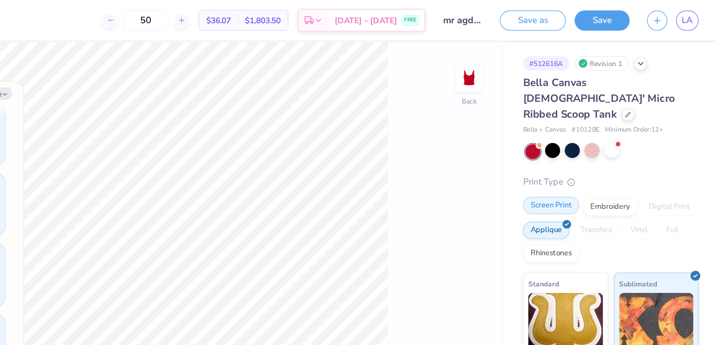
click at [584, 158] on div "Screen Print" at bounding box center [577, 165] width 45 height 14
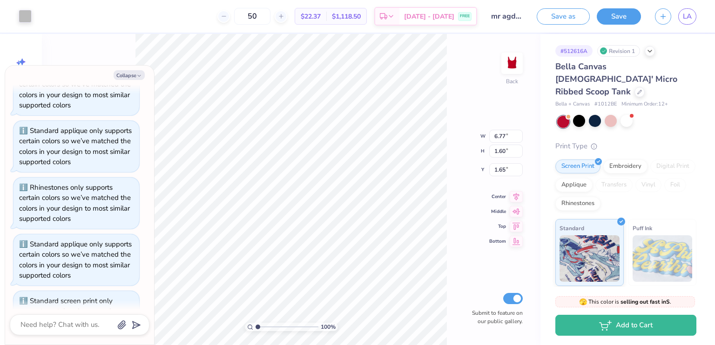
scroll to position [687, 0]
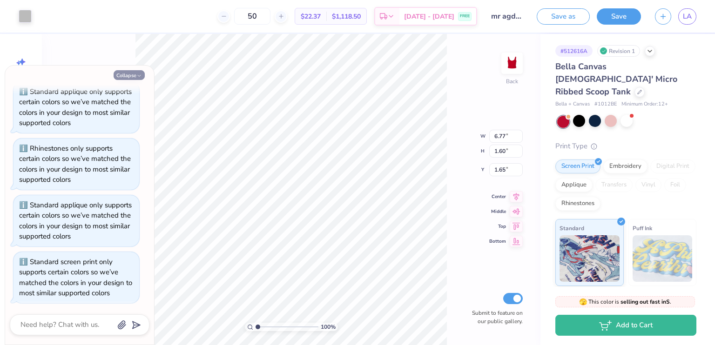
click at [137, 76] on icon "button" at bounding box center [139, 76] width 6 height 6
type textarea "x"
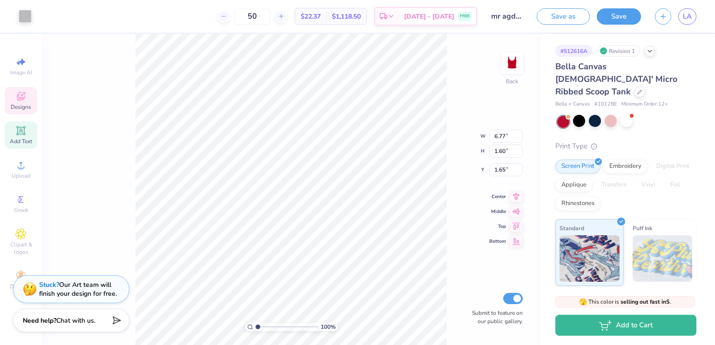
click at [19, 98] on icon at bounding box center [20, 96] width 11 height 11
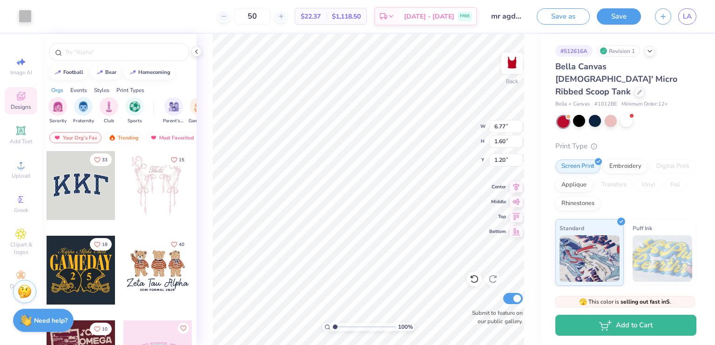
type input "1.20"
type input "8.48"
type input "2.00"
type input "1.51"
click at [613, 158] on div "Embroidery" at bounding box center [625, 165] width 44 height 14
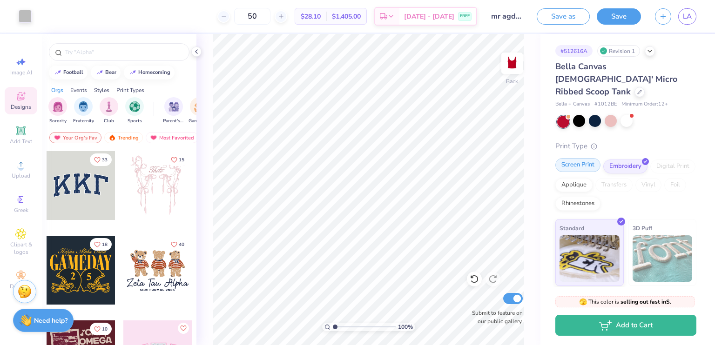
click at [583, 158] on div "Screen Print" at bounding box center [577, 165] width 45 height 14
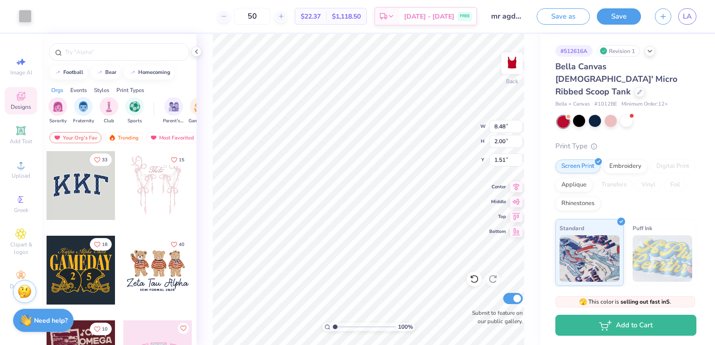
type input "1.78"
type input "1.00"
click at [535, 95] on div "100 % Back W 8.48 8.48 " H 2.00 2.00 " Y 1.00 1.00 " Center Middle Top Bottom S…" at bounding box center [368, 189] width 344 height 311
click at [21, 168] on circle at bounding box center [20, 168] width 5 height 5
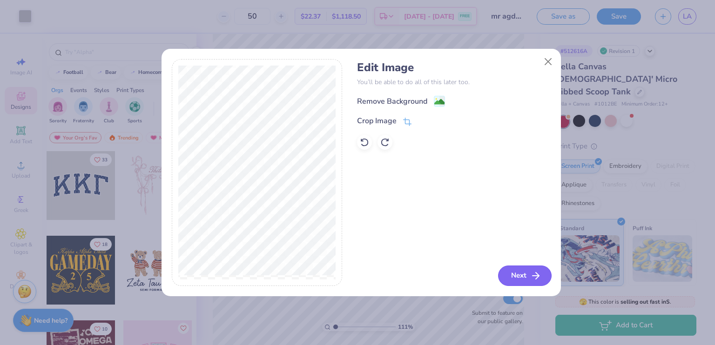
click at [514, 270] on button "Next" at bounding box center [525, 276] width 54 height 20
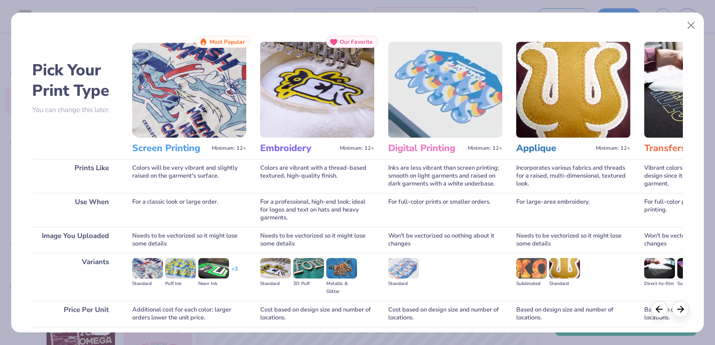
scroll to position [72, 0]
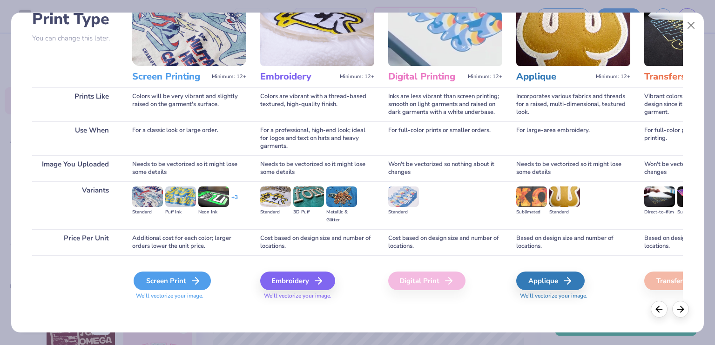
click at [164, 285] on div "Screen Print" at bounding box center [172, 281] width 77 height 19
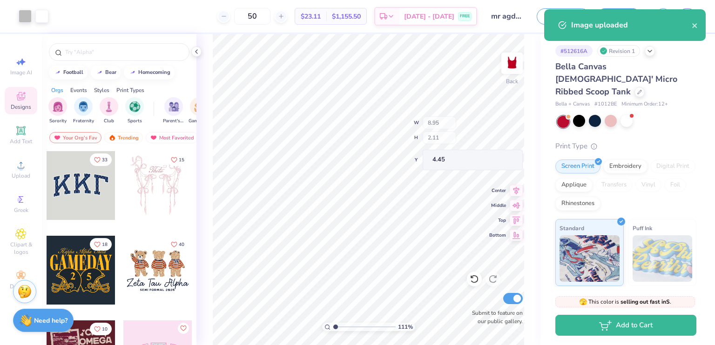
click at [402, 196] on body "Art colors 50 $23.11 Per Item $1,155.50 Total Est. Delivery [DATE] - [DATE] FRE…" at bounding box center [357, 172] width 715 height 345
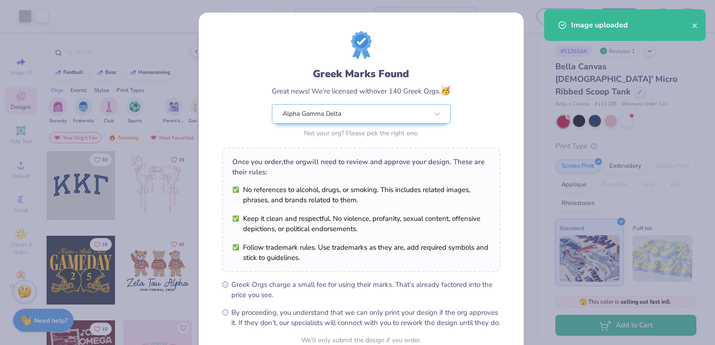
scroll to position [89, 0]
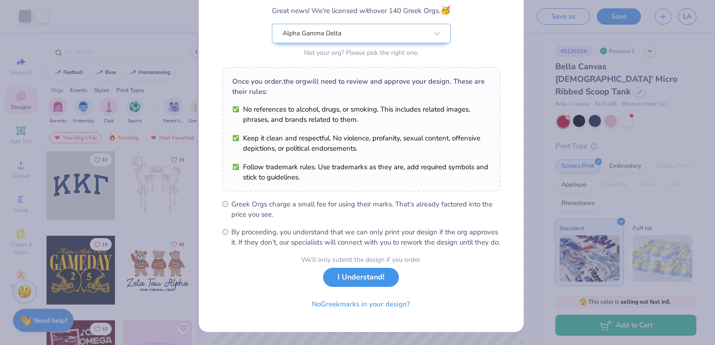
click at [372, 277] on button "I Understand!" at bounding box center [361, 277] width 76 height 19
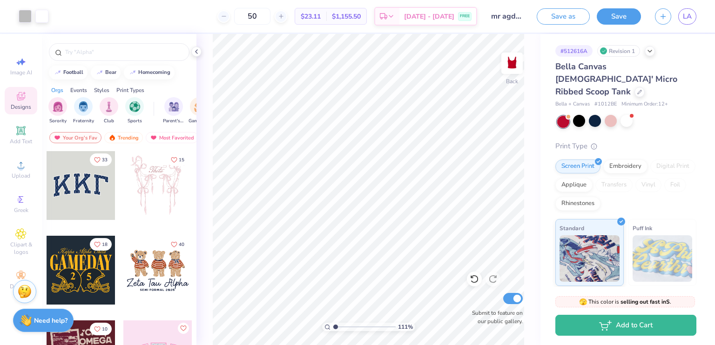
scroll to position [0, 0]
type input "1.1059159131145"
type input "1.16"
type input "1.1059159131145"
type input "8.09"
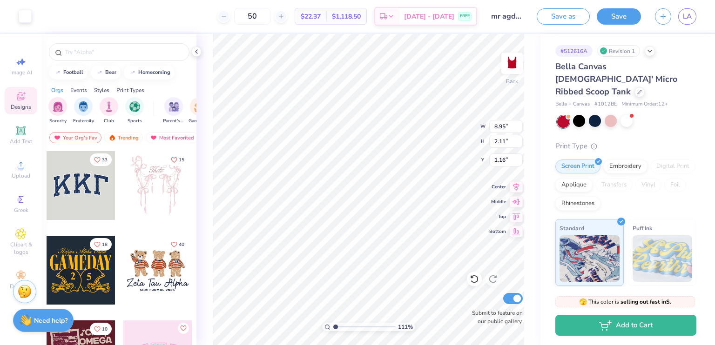
type input "1.91"
type input "1.1059159131145"
type input "1.31"
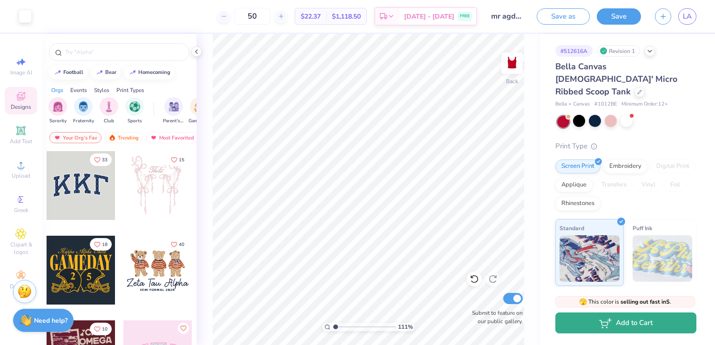
click at [592, 327] on button "Add to Cart" at bounding box center [625, 323] width 141 height 21
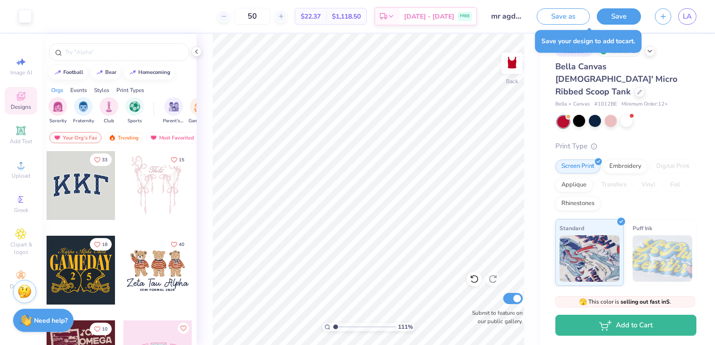
click at [672, 54] on div "# 512616A Revision 1" at bounding box center [625, 51] width 141 height 12
click at [581, 17] on button "Save as" at bounding box center [563, 15] width 53 height 16
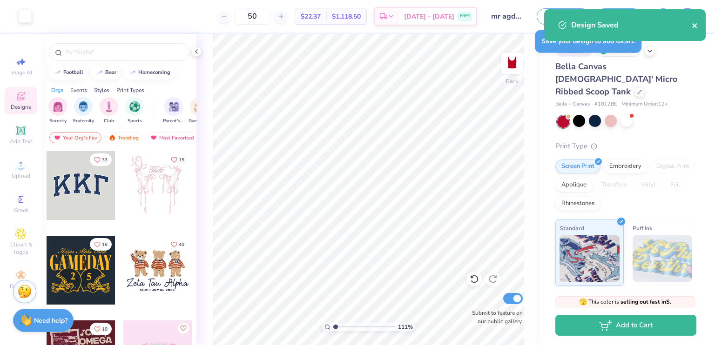
click at [694, 26] on icon "close" at bounding box center [694, 25] width 5 height 5
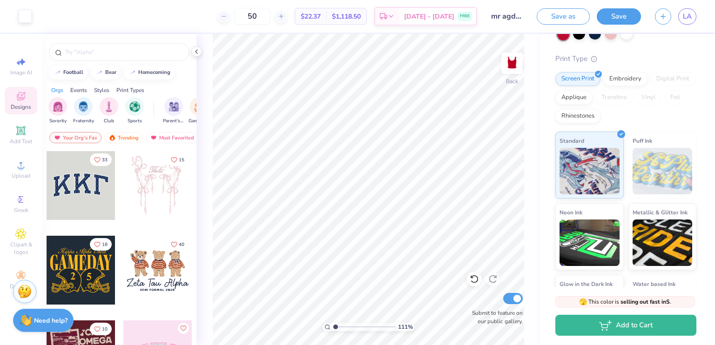
scroll to position [129, 0]
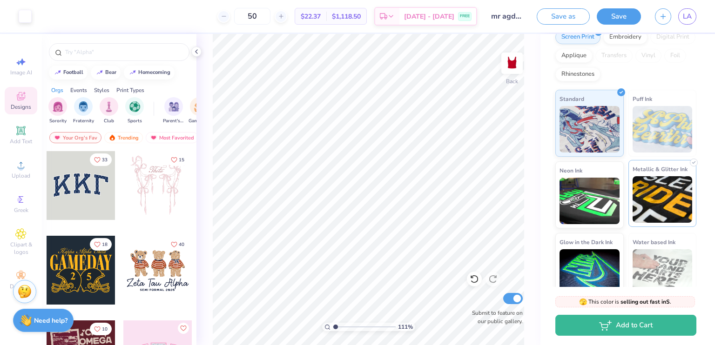
click at [665, 182] on img at bounding box center [663, 199] width 60 height 47
type input "1.1059159131145"
type textarea "x"
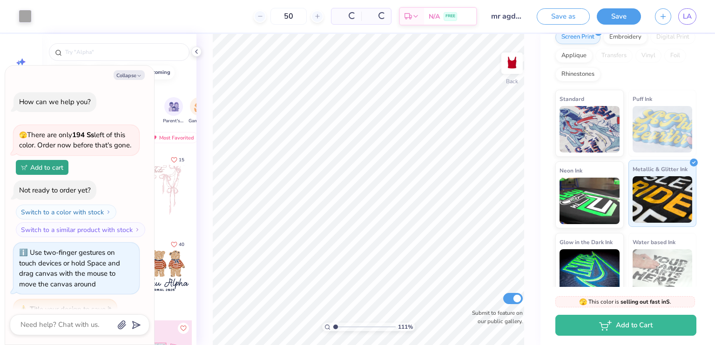
type input "1.1059159131145"
type textarea "x"
type input "1.1059159131145"
type textarea "x"
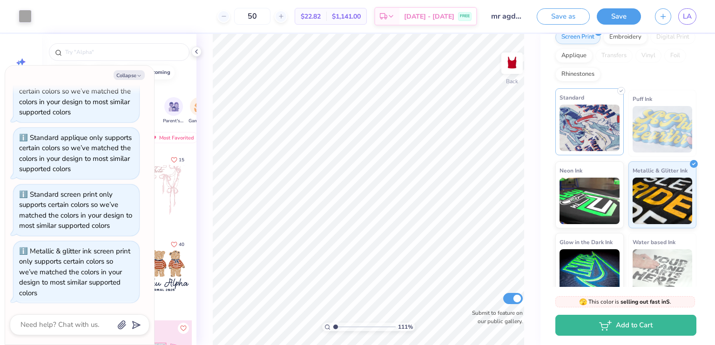
click at [593, 123] on img at bounding box center [590, 128] width 60 height 47
type input "1.1059159131145"
type textarea "x"
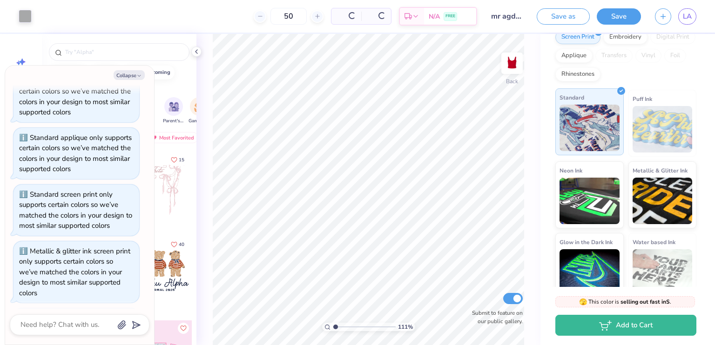
type input "1.1059159131145"
type textarea "x"
type input "1.1059159131145"
type textarea "x"
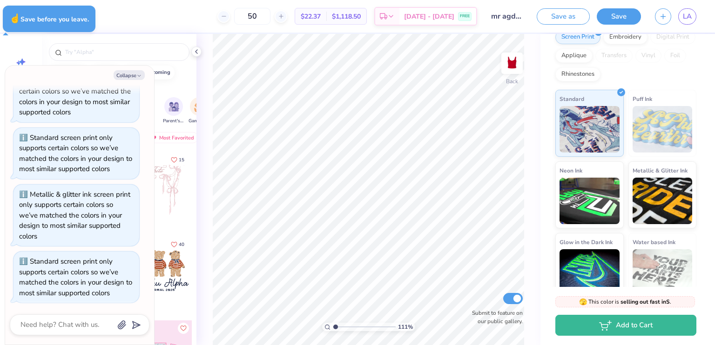
type input "1.1059159131145"
type textarea "x"
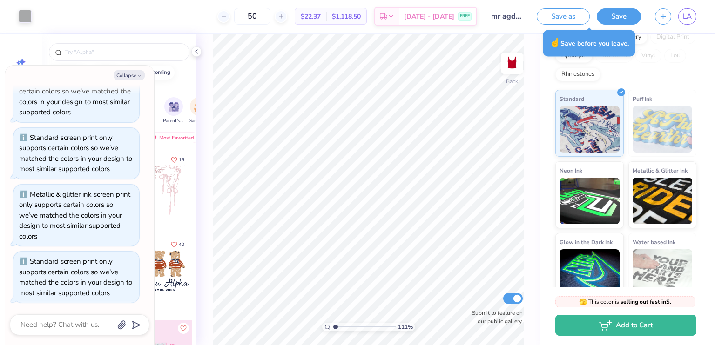
type input "1.1059159131145"
type textarea "x"
type input "1.1059159131145"
type textarea "x"
type input "1.1059159131145"
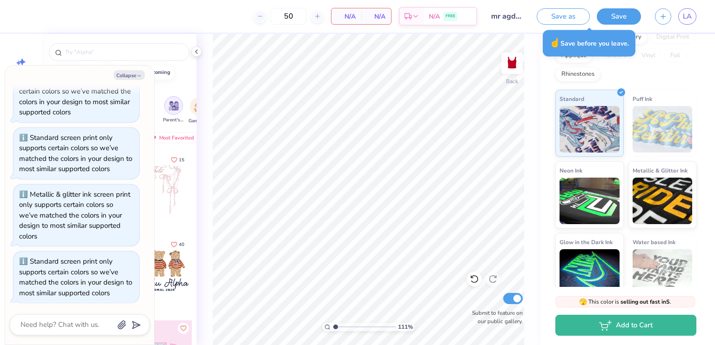
click at [173, 96] on div "filter for Parent's Weekend" at bounding box center [173, 105] width 19 height 19
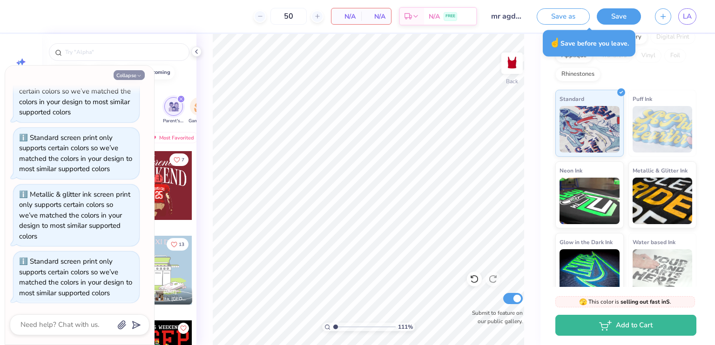
click at [134, 76] on button "Collapse" at bounding box center [129, 75] width 31 height 10
type textarea "x"
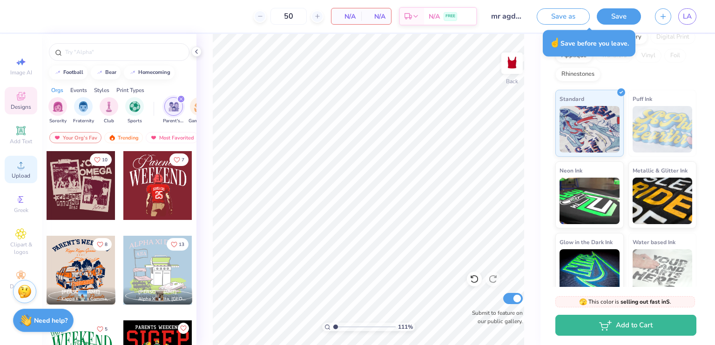
click at [24, 176] on span "Upload" at bounding box center [21, 175] width 19 height 7
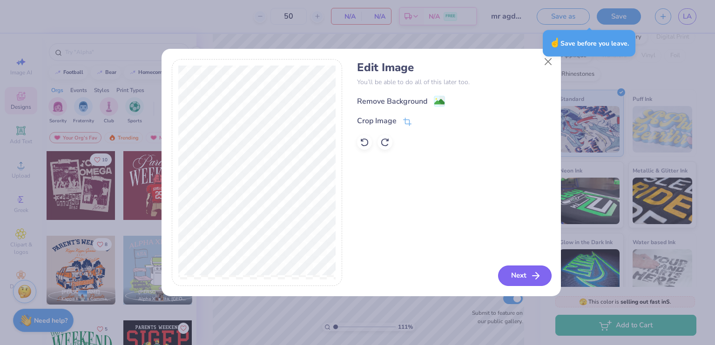
click at [519, 275] on button "Next" at bounding box center [525, 276] width 54 height 20
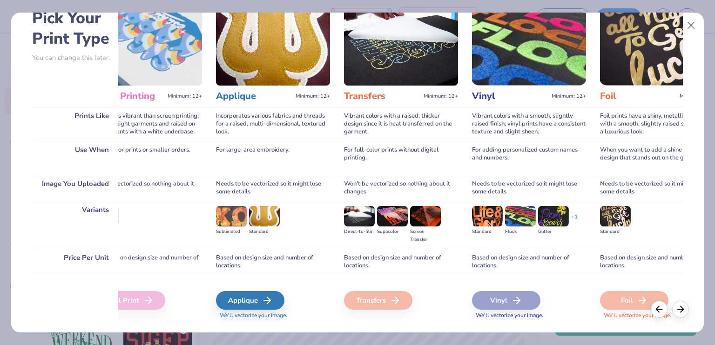
scroll to position [0, 0]
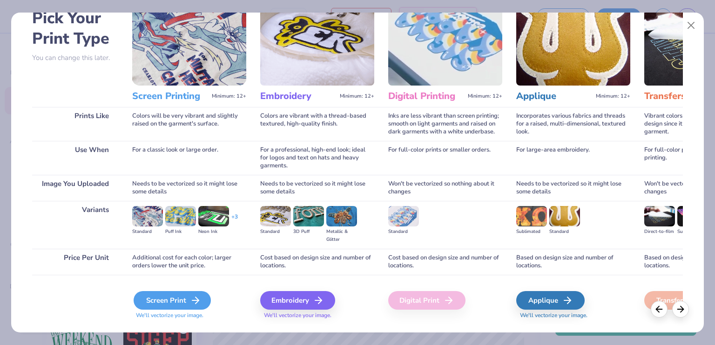
click at [182, 307] on div "Screen Print" at bounding box center [172, 300] width 77 height 19
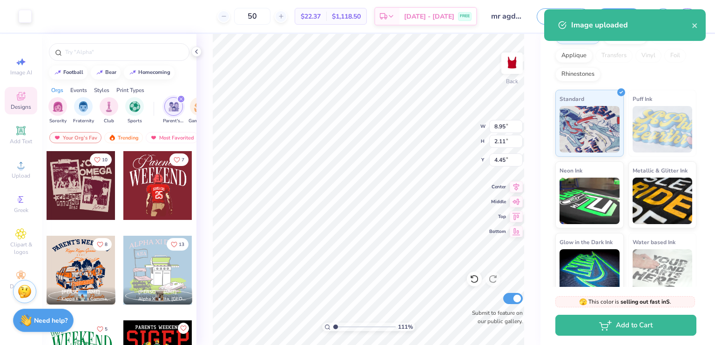
type input "1.1059159131145"
type input "7.71"
type input "1.82"
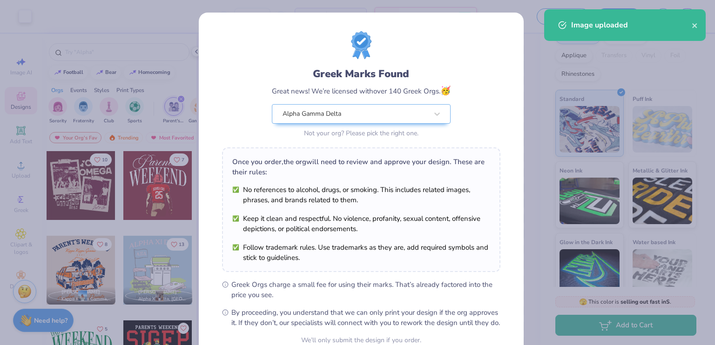
drag, startPoint x: 404, startPoint y: 250, endPoint x: 507, endPoint y: 95, distance: 187.1
click at [507, 95] on div "Greek Marks Found Great news! We’re licensed with over 140 Greek Orgs. 🥳 Alpha …" at bounding box center [361, 213] width 325 height 400
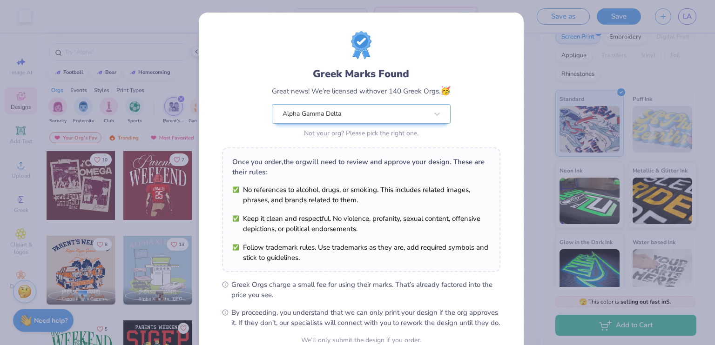
scroll to position [89, 0]
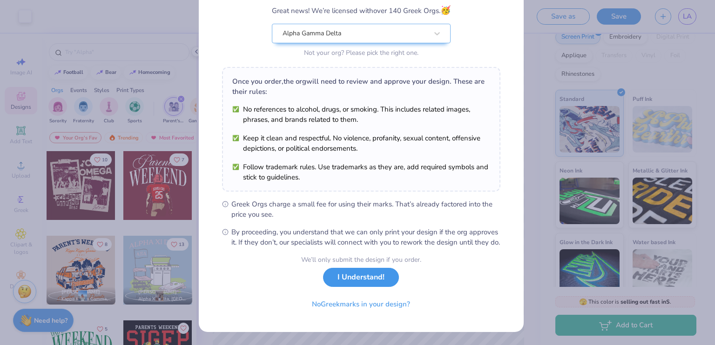
click at [361, 284] on button "I Understand!" at bounding box center [361, 277] width 76 height 19
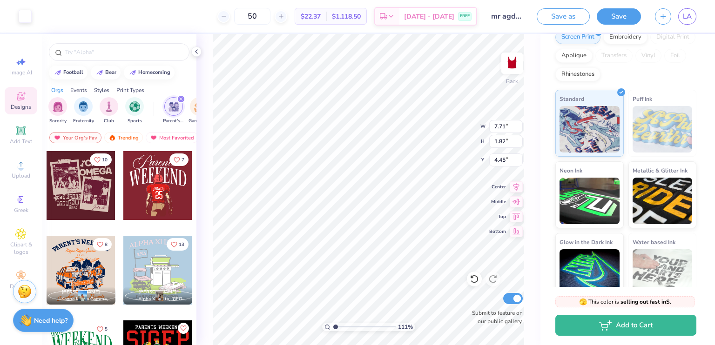
scroll to position [0, 0]
type input "1.1059159131145"
type input "1.41"
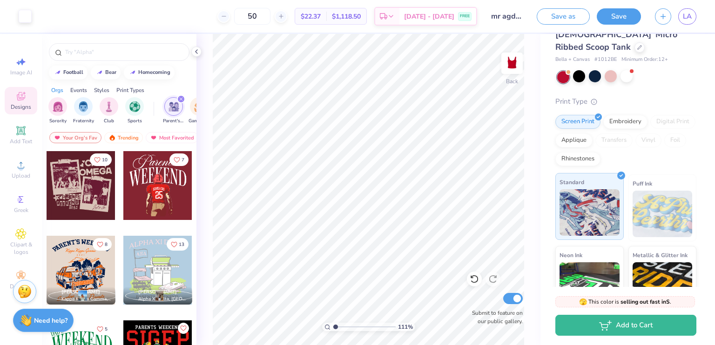
scroll to position [44, 0]
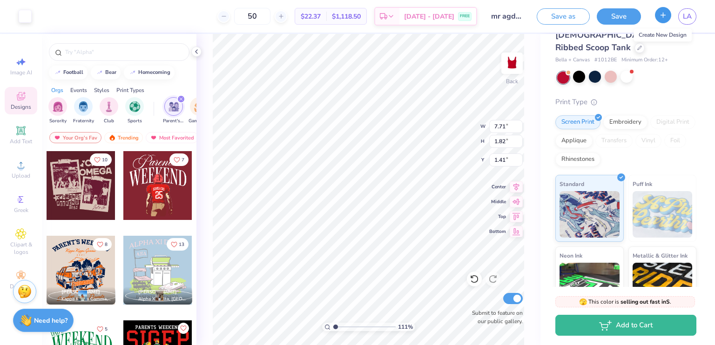
click at [659, 13] on button "button" at bounding box center [663, 15] width 16 height 16
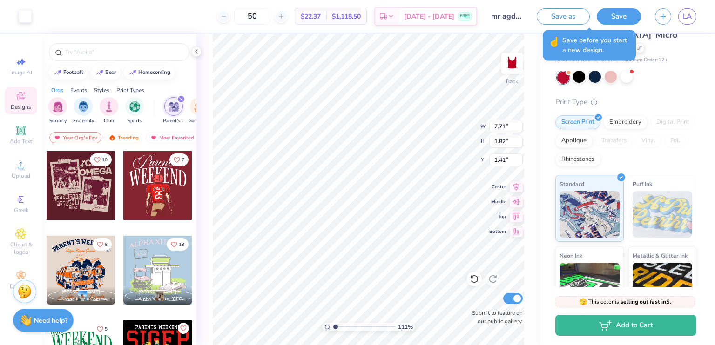
click at [628, 25] on div "Save as Save LA" at bounding box center [626, 16] width 178 height 33
click at [623, 14] on button "Save" at bounding box center [619, 15] width 44 height 16
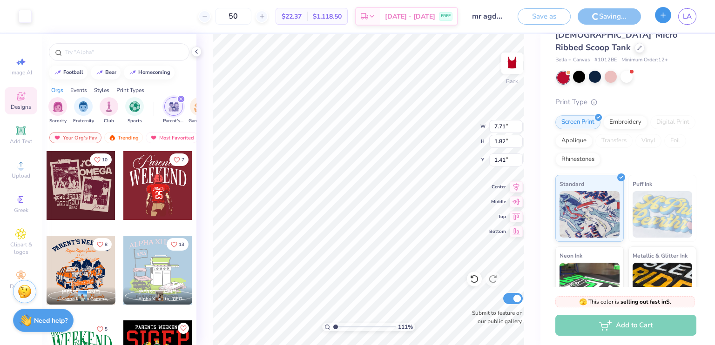
click at [665, 15] on icon "button" at bounding box center [663, 15] width 8 height 8
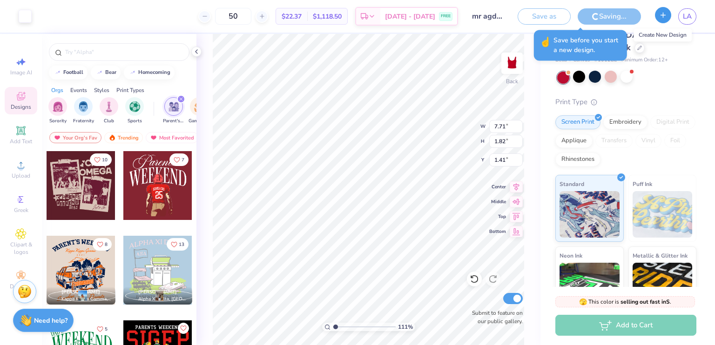
type input "1.1059159131145"
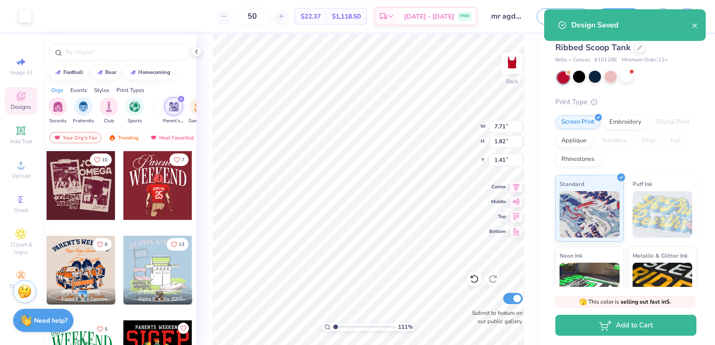
click at [694, 35] on div "Design Saved" at bounding box center [625, 25] width 162 height 32
click at [695, 29] on button "close" at bounding box center [695, 25] width 7 height 11
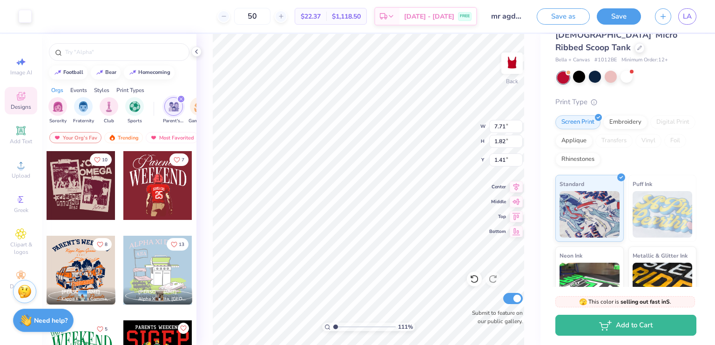
click at [663, 16] on div "Art colors 50 $22.37 Per Item $1,118.50 Total Est. Delivery [DATE] - [DATE] FRE…" at bounding box center [357, 172] width 715 height 345
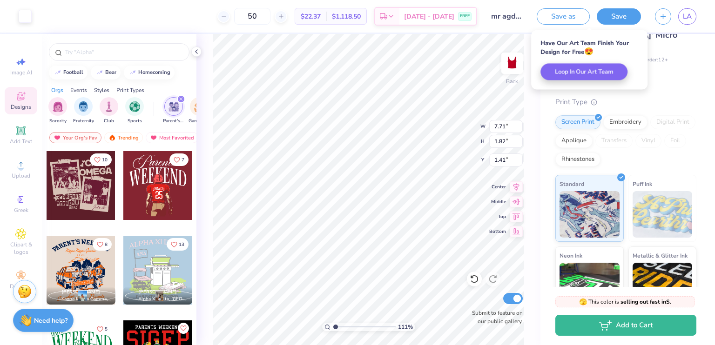
click at [688, 83] on div "Bella Canvas [DEMOGRAPHIC_DATA]' Micro Ribbed Scoop Tank Bella + Canvas # 1012B…" at bounding box center [625, 200] width 141 height 369
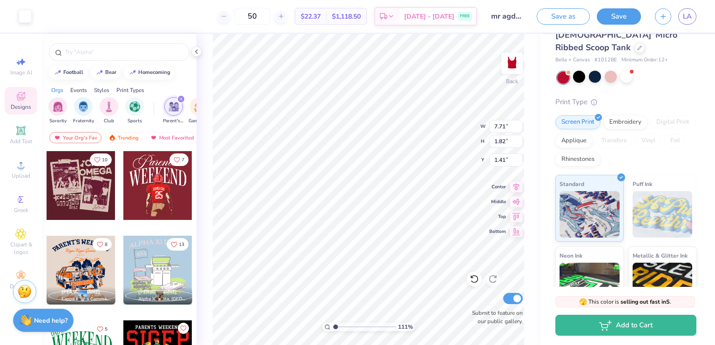
click at [688, 83] on div "Bella Canvas [DEMOGRAPHIC_DATA]' Micro Ribbed Scoop Tank Bella + Canvas # 1012B…" at bounding box center [625, 200] width 141 height 369
click at [668, 20] on button "button" at bounding box center [663, 15] width 16 height 16
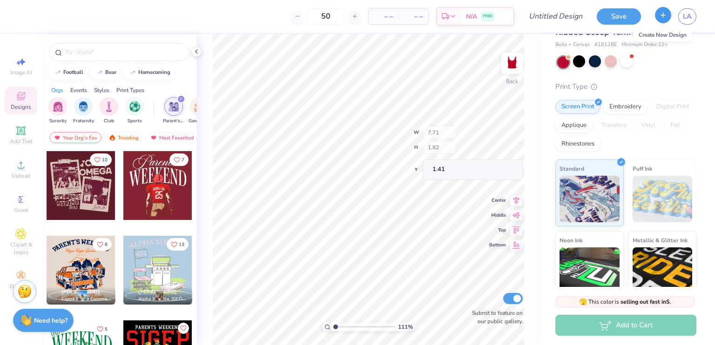
type input "1.1059159131145"
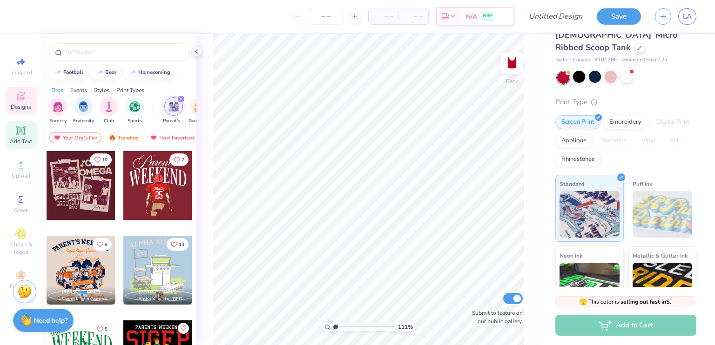
click at [24, 126] on icon at bounding box center [20, 130] width 9 height 9
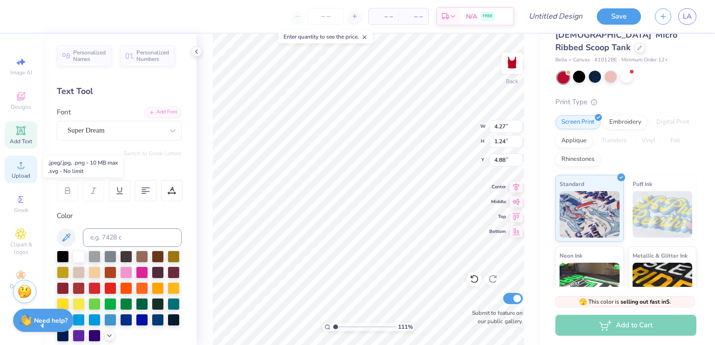
click at [17, 168] on icon at bounding box center [20, 165] width 11 height 11
type input "1.1059159131145"
type input "2.18"
click at [151, 133] on div "Super Dream" at bounding box center [116, 130] width 98 height 14
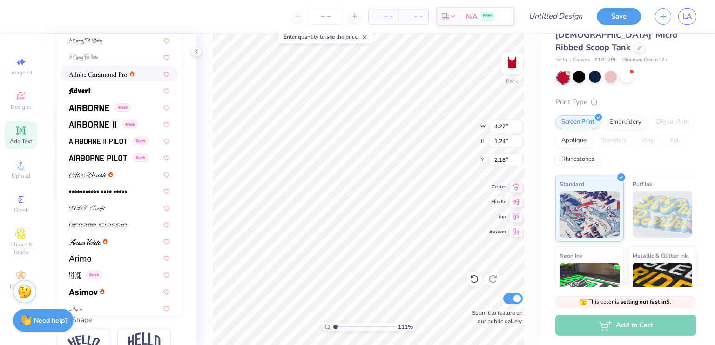
scroll to position [103, 0]
click at [127, 175] on div at bounding box center [119, 174] width 101 height 10
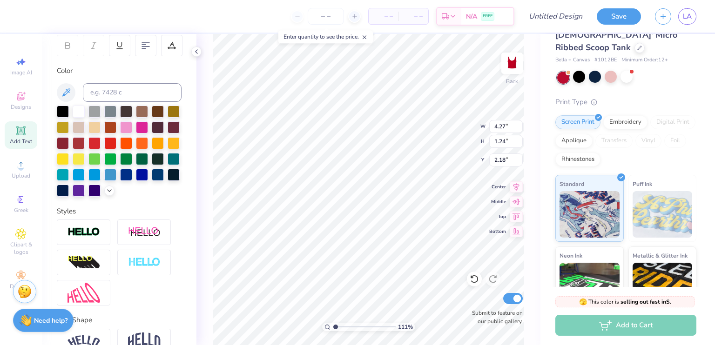
type input "1.1059159131145"
type input "5.38"
type input "1.44"
type input "2.08"
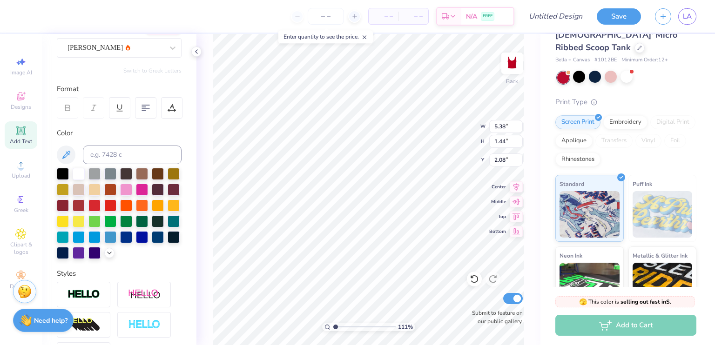
scroll to position [0, 0]
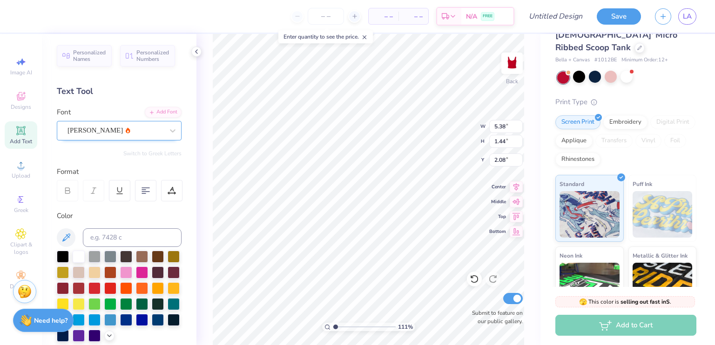
click at [110, 124] on div at bounding box center [116, 130] width 96 height 13
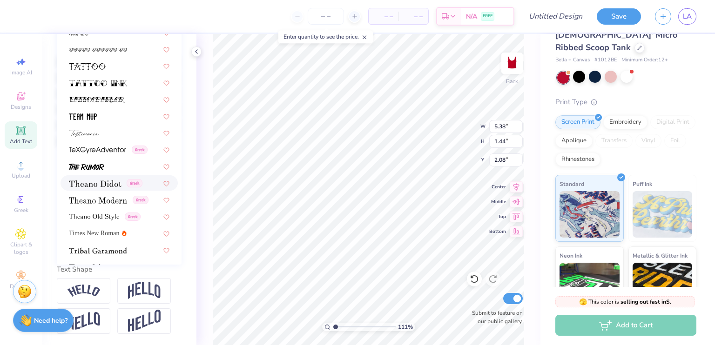
scroll to position [4617, 0]
click at [89, 131] on img at bounding box center [84, 134] width 30 height 7
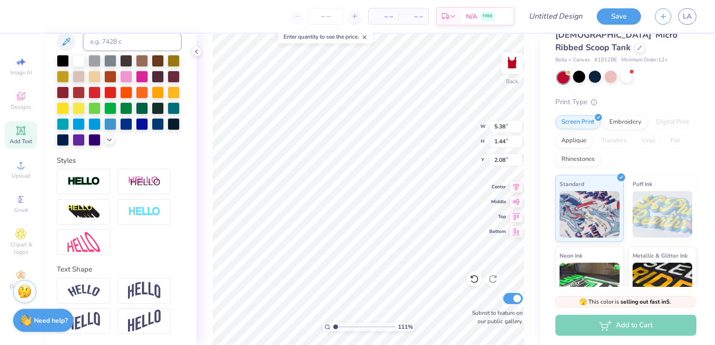
type input "1.1059159131145"
type input "5.68"
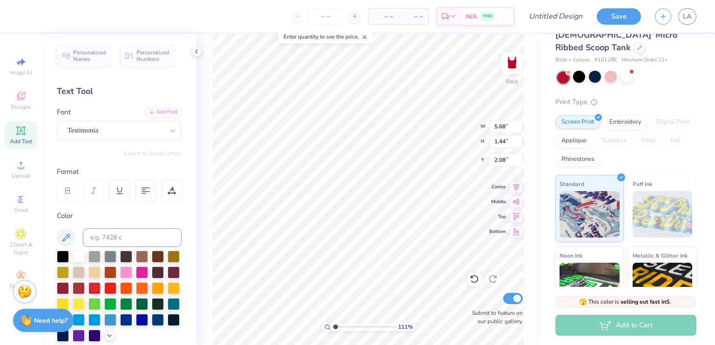
scroll to position [7, 1]
type input "1.1059159131145"
type textarea "M"
type input "1.1059159131145"
type textarea "Mr"
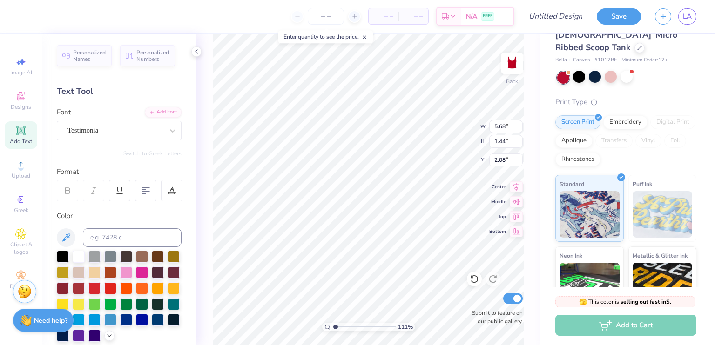
type input "1.1059159131145"
type textarea "Mr"
type input "1.1059159131145"
type textarea "Mr A"
type input "1.1059159131145"
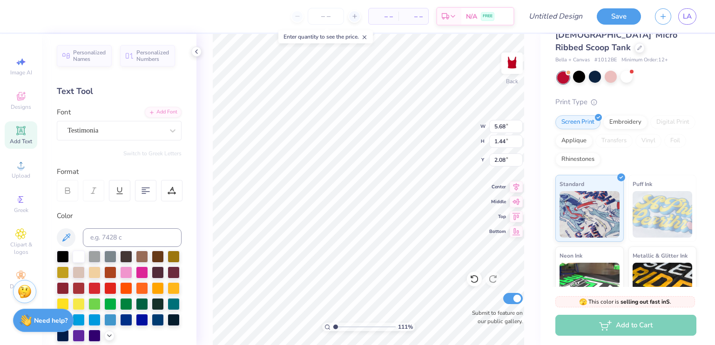
type textarea "Mr [PERSON_NAME]"
type input "1.1059159131145"
type textarea "Mr [PERSON_NAME]"
type input "1.1059159131145"
type textarea "Mr [PERSON_NAME]"
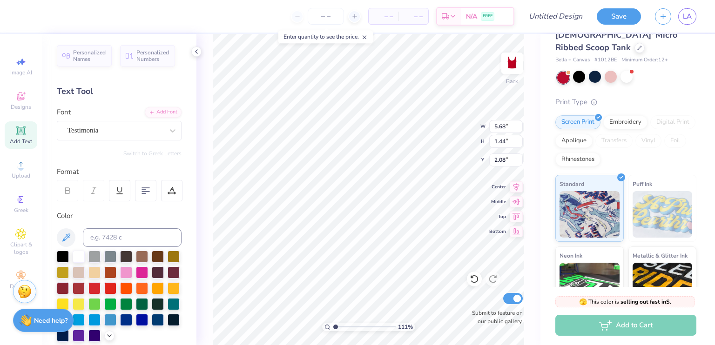
type input "1.1059159131145"
type textarea "Mr [PERSON_NAME]"
type input "1.1059159131145"
type textarea "Mr [PERSON_NAME]"
type input "1.1059159131145"
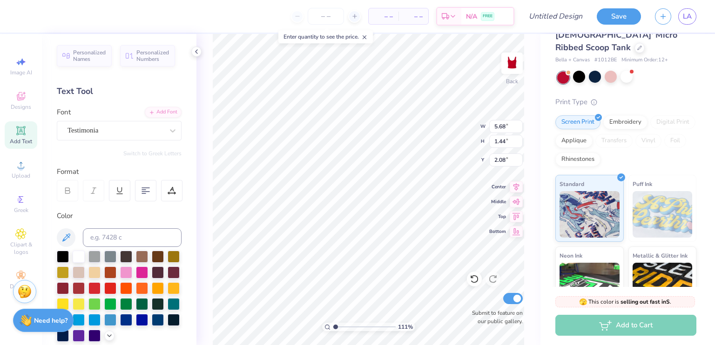
type textarea "Mr [PERSON_NAME]"
type input "1.1059159131145"
type textarea "Mr [PERSON_NAME]"
type input "1.1059159131145"
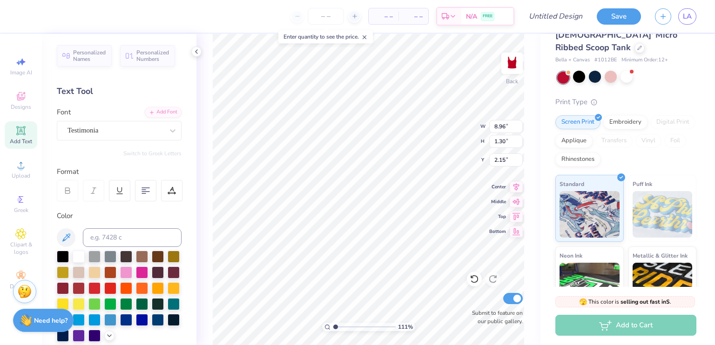
type input "1.35"
type input "1.1059159131145"
type input "8.53"
type input "1.24"
type input "1.1059159131145"
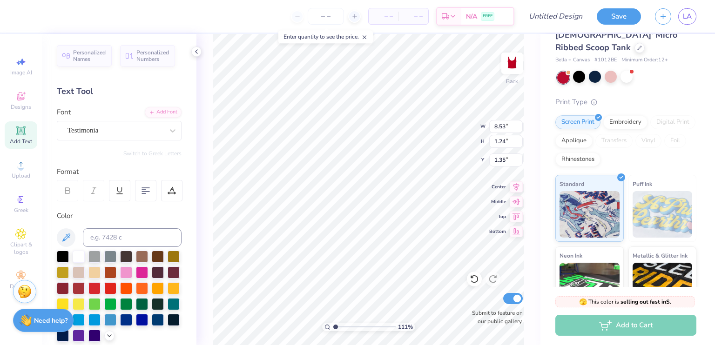
type input "1.38"
click at [627, 114] on div "Embroidery" at bounding box center [625, 121] width 44 height 14
type input "1.1059159131145"
type input "6.95"
type input "1.01"
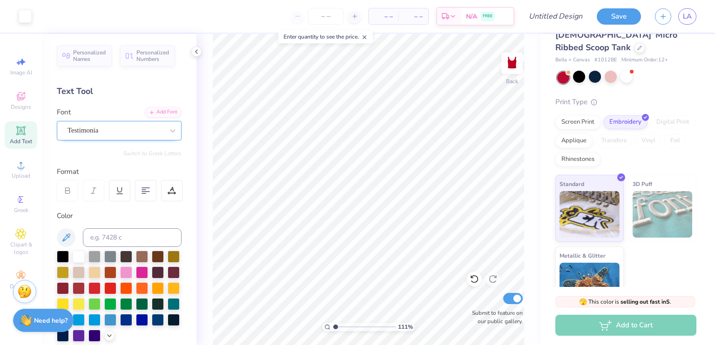
click at [103, 126] on div "Testimonia" at bounding box center [116, 130] width 98 height 14
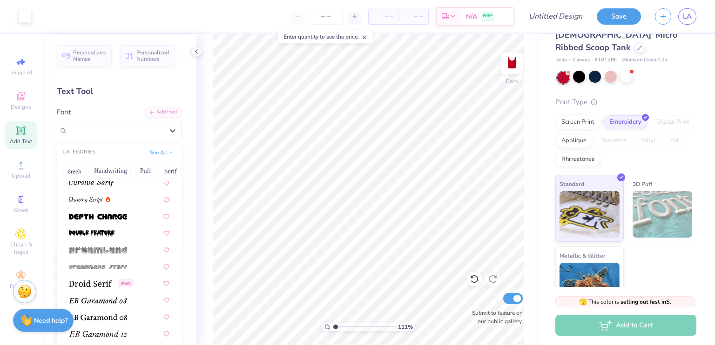
scroll to position [1581, 0]
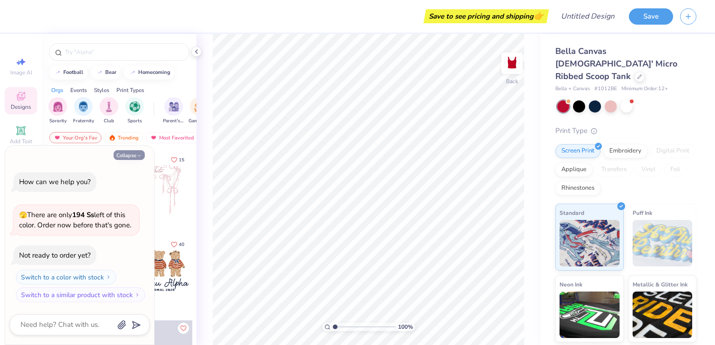
click at [126, 152] on button "Collapse" at bounding box center [129, 155] width 31 height 10
type textarea "x"
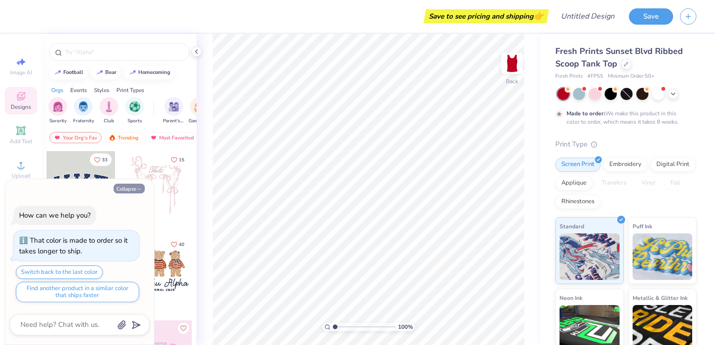
click at [123, 191] on button "Collapse" at bounding box center [129, 189] width 31 height 10
type textarea "x"
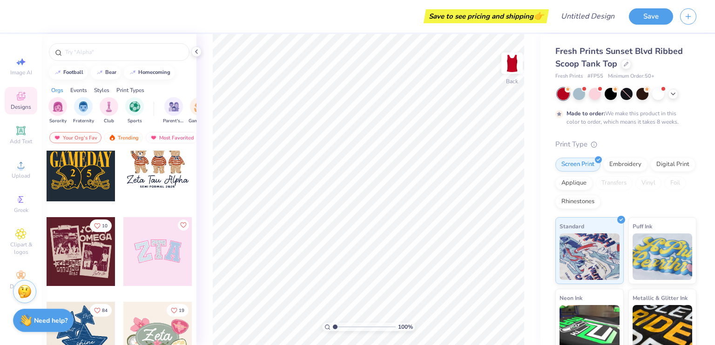
scroll to position [109, 0]
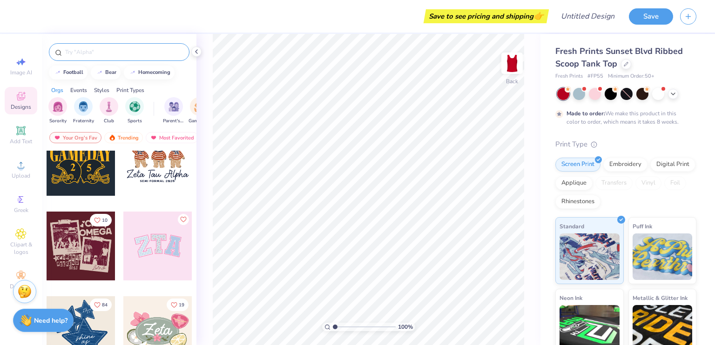
click at [108, 47] on div at bounding box center [119, 52] width 141 height 18
click at [90, 66] on div "football bear homecoming" at bounding box center [119, 73] width 155 height 14
click at [81, 51] on input "text" at bounding box center [123, 51] width 119 height 9
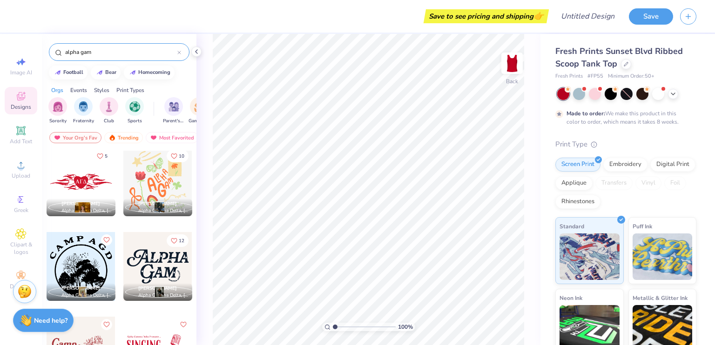
scroll to position [1275, 0]
click at [65, 53] on input "alpha gam" at bounding box center [120, 51] width 113 height 9
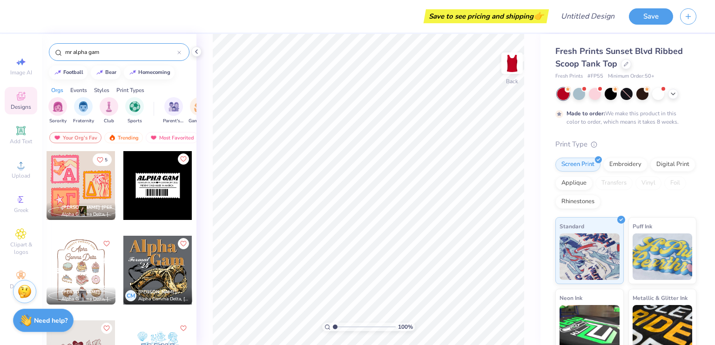
type input "mr alpha gam"
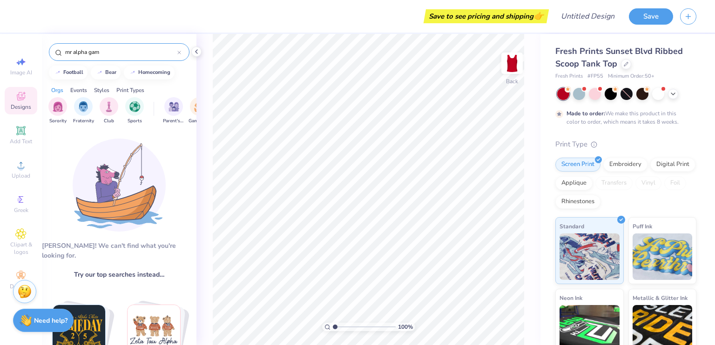
scroll to position [88, 0]
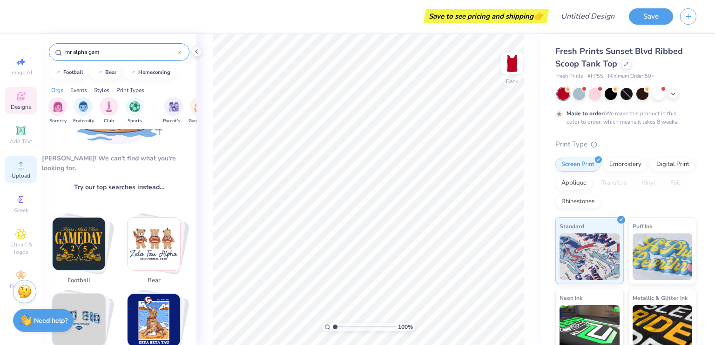
click at [21, 160] on icon at bounding box center [20, 165] width 11 height 11
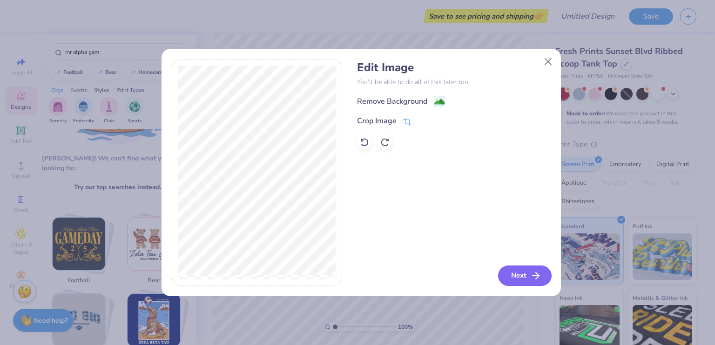
click at [540, 277] on icon "button" at bounding box center [535, 275] width 11 height 11
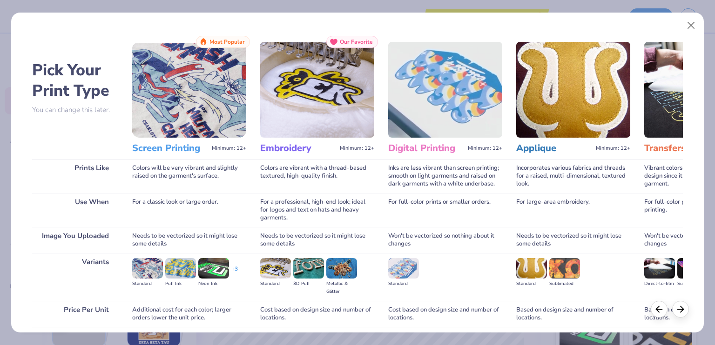
scroll to position [72, 0]
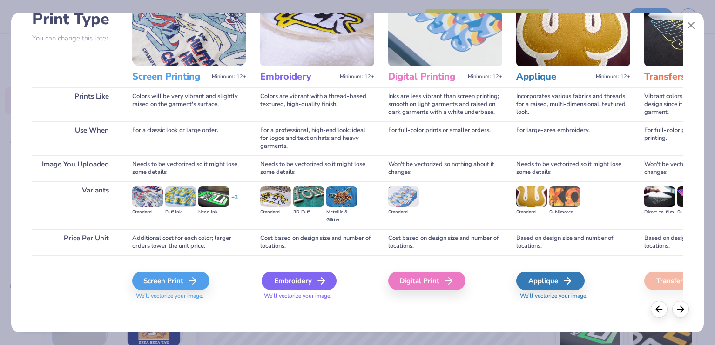
click at [302, 277] on div "Embroidery" at bounding box center [299, 281] width 75 height 19
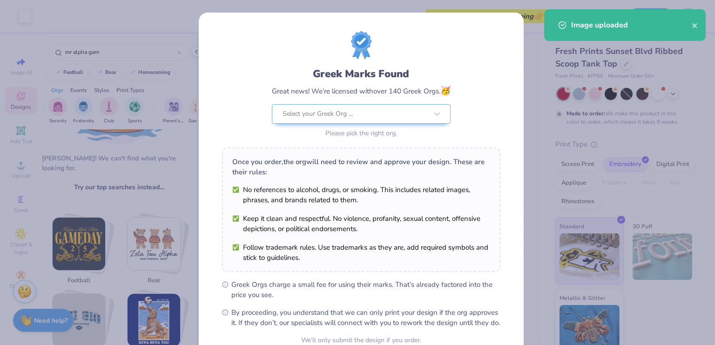
click at [379, 160] on body "Art colors Save to see pricing and shipping 👉 Design Title Save Image AI Design…" at bounding box center [357, 172] width 715 height 345
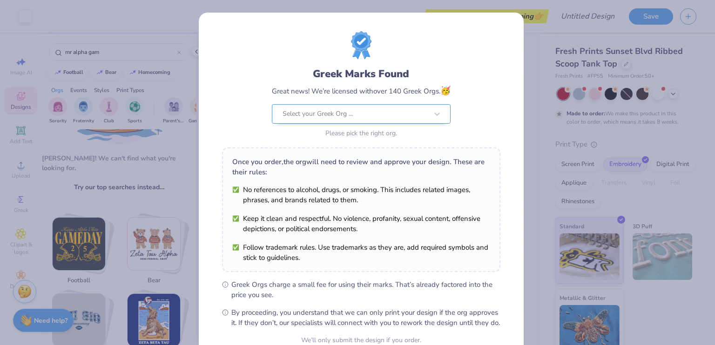
click at [397, 111] on div at bounding box center [355, 114] width 145 height 12
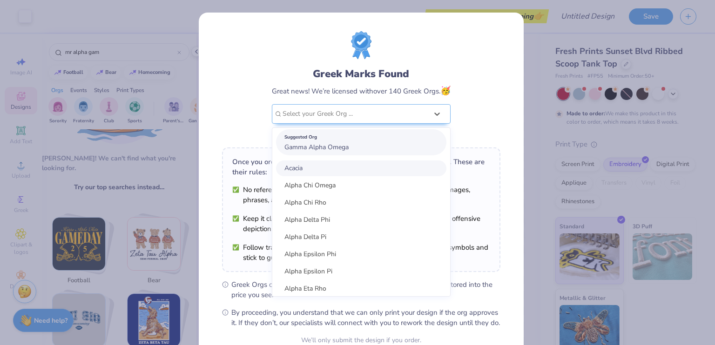
click at [372, 137] on div "Suggested Org" at bounding box center [361, 137] width 154 height 10
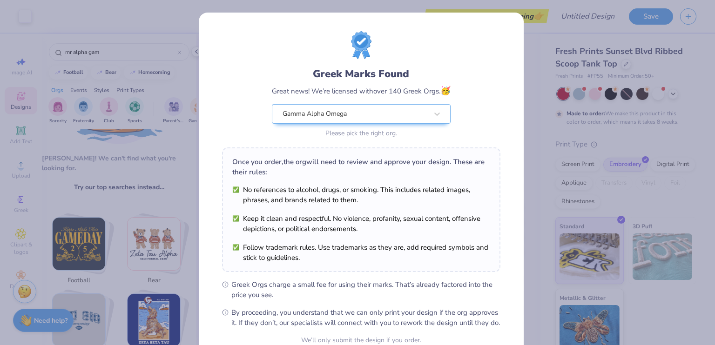
scroll to position [89, 0]
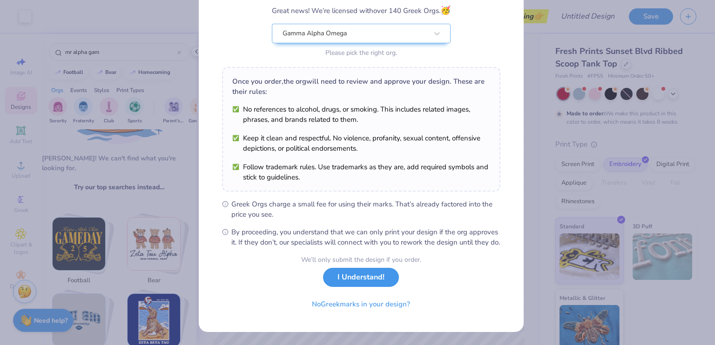
click at [368, 281] on button "I Understand!" at bounding box center [361, 277] width 76 height 19
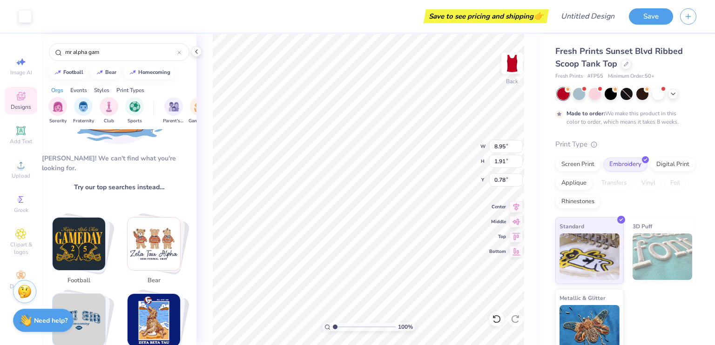
scroll to position [0, 0]
type input "1.44"
type input "1"
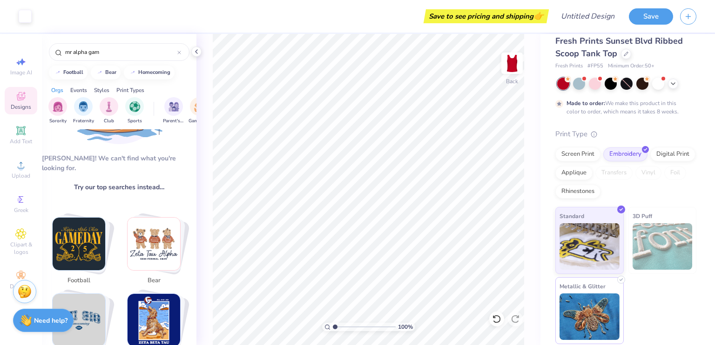
click at [594, 305] on img at bounding box center [590, 317] width 60 height 47
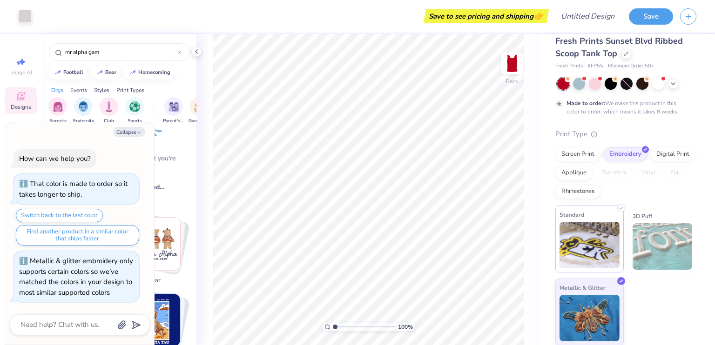
click at [579, 237] on img at bounding box center [590, 245] width 60 height 47
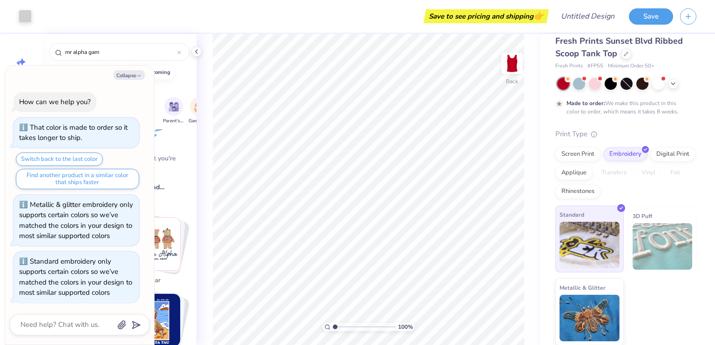
scroll to position [10, 0]
click at [127, 78] on button "Collapse" at bounding box center [129, 75] width 31 height 10
type textarea "x"
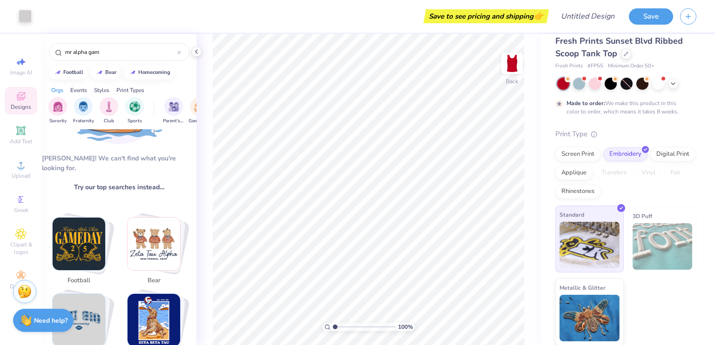
click at [581, 245] on img at bounding box center [590, 245] width 60 height 47
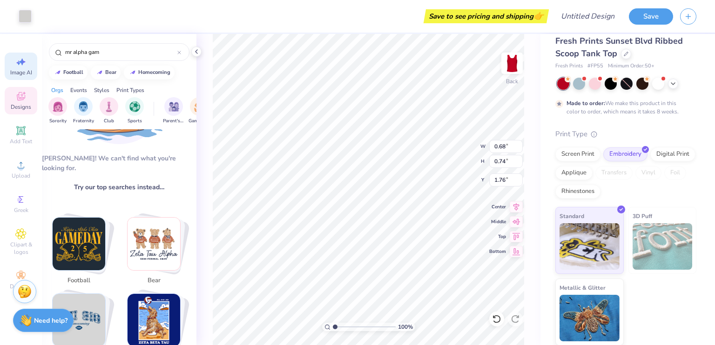
click at [9, 67] on div "Image AI" at bounding box center [21, 66] width 33 height 27
select select "4"
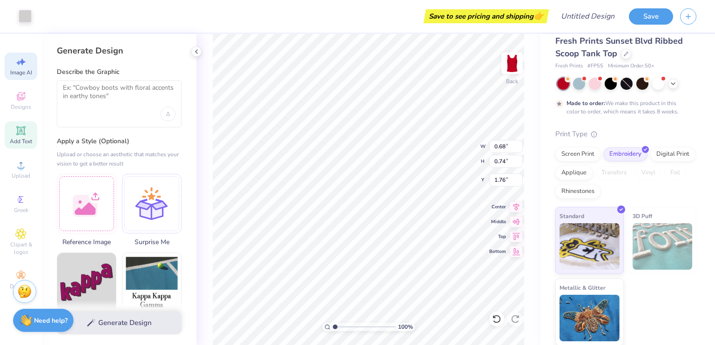
click at [25, 122] on div "Add Text" at bounding box center [21, 135] width 33 height 27
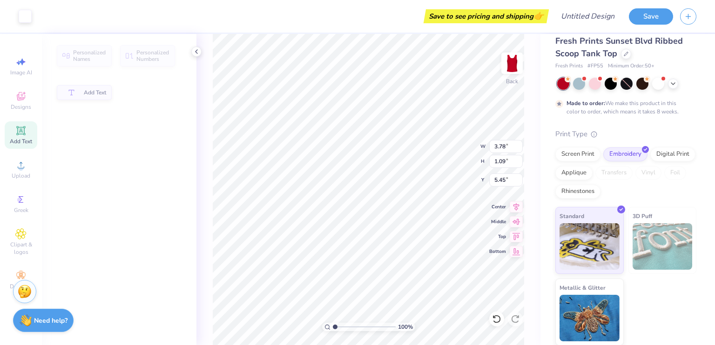
type input "3.78"
type input "1.09"
type input "5.45"
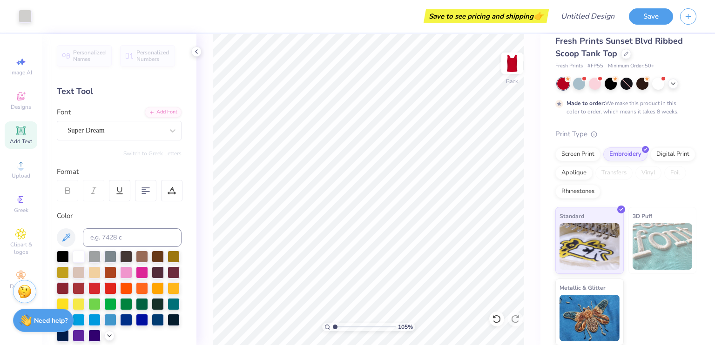
type input "1"
click at [594, 20] on input "Design Title" at bounding box center [599, 16] width 46 height 19
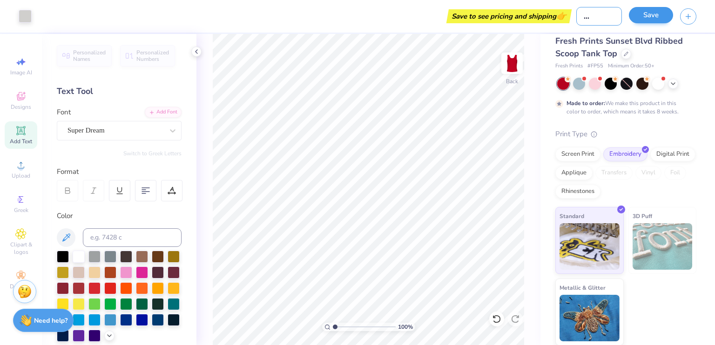
type input "Mr. Alpha Gam"
click at [658, 16] on button "Save" at bounding box center [651, 15] width 44 height 16
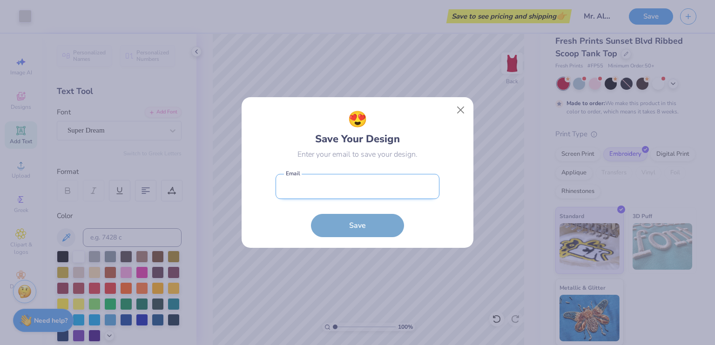
click at [381, 186] on input "email" at bounding box center [358, 187] width 164 height 26
type input "l"
type input "b"
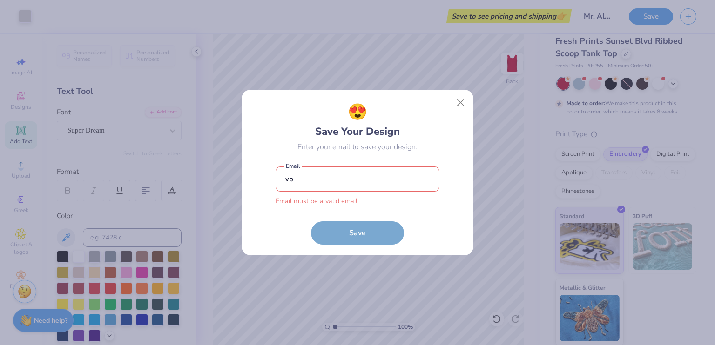
paste input "[EMAIL_ADDRESS][DOMAIN_NAME]"
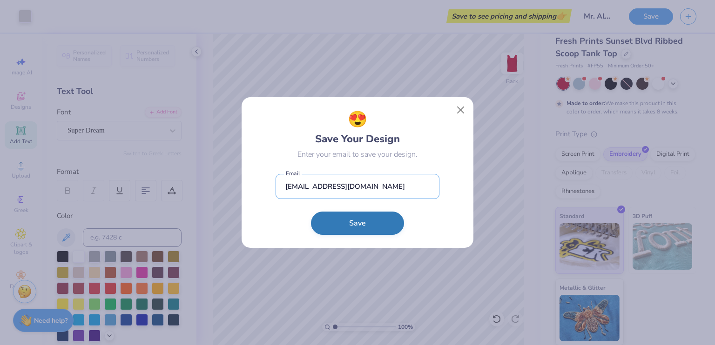
type input "[EMAIL_ADDRESS][DOMAIN_NAME]"
click at [335, 225] on button "Save" at bounding box center [357, 223] width 93 height 23
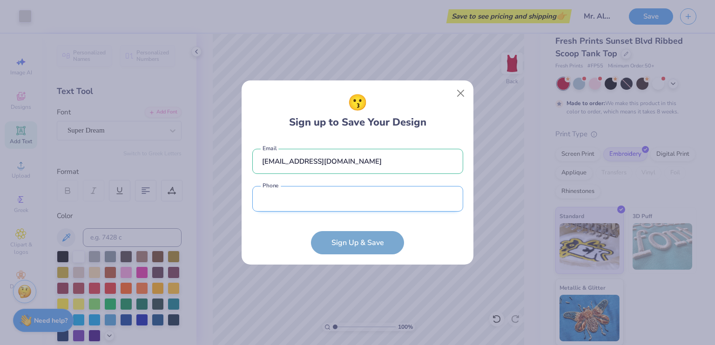
click at [315, 197] on input "tel" at bounding box center [357, 199] width 211 height 26
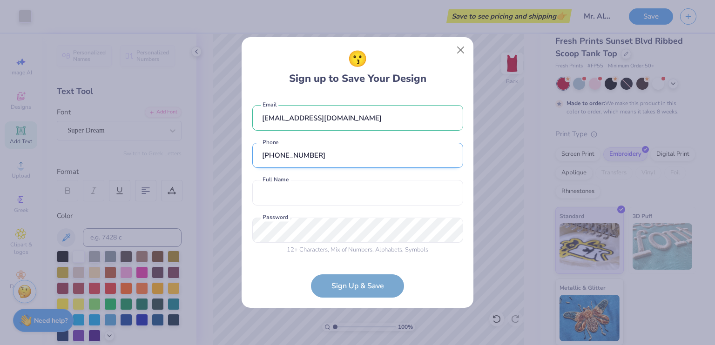
type input "(863) 255-5254"
click at [315, 197] on input "text" at bounding box center [357, 193] width 211 height 26
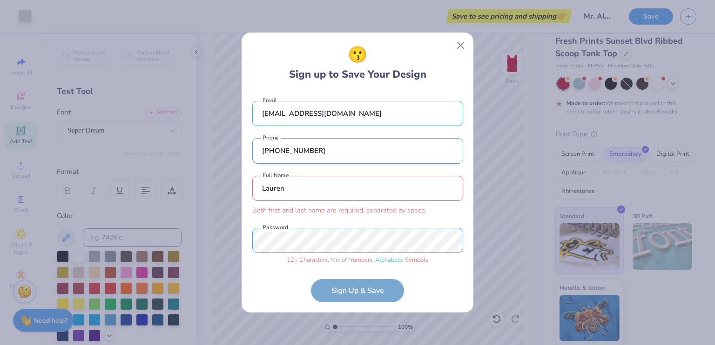
scroll to position [6, 0]
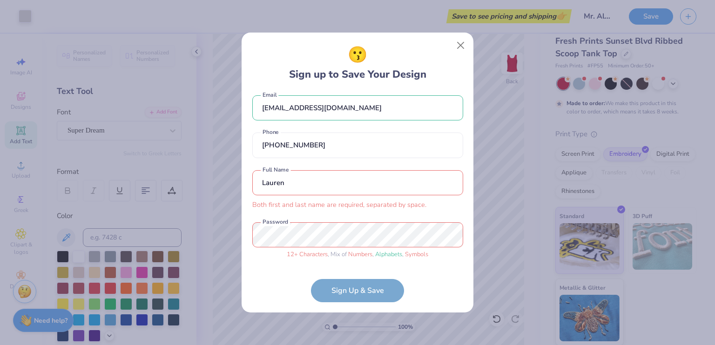
click at [312, 175] on input "Lauren" at bounding box center [357, 183] width 211 height 26
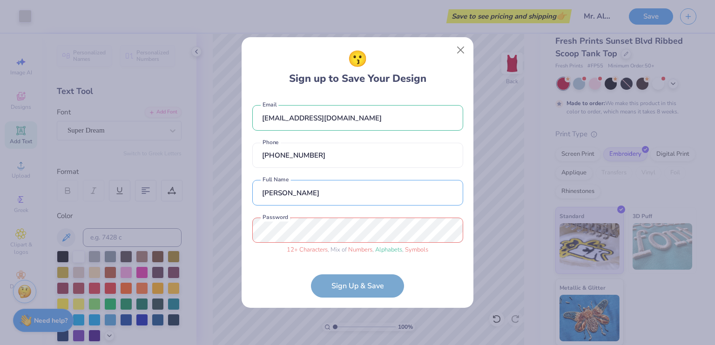
type input "Lauren Abad"
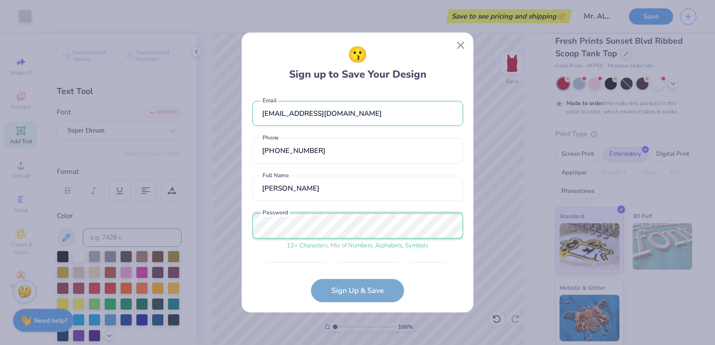
scroll to position [26, 0]
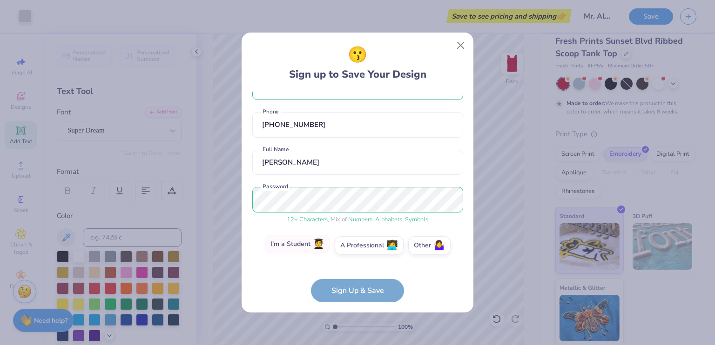
click at [291, 245] on label "I'm a Student 🧑‍🎓" at bounding box center [297, 244] width 65 height 19
click at [355, 271] on input "I'm a Student 🧑‍🎓" at bounding box center [358, 274] width 6 height 6
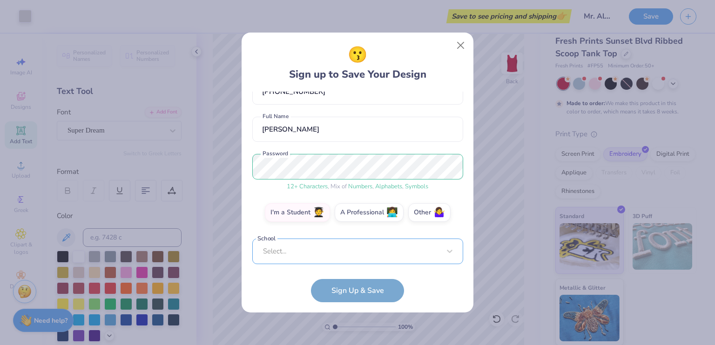
click at [317, 245] on div "Select..." at bounding box center [357, 252] width 211 height 26
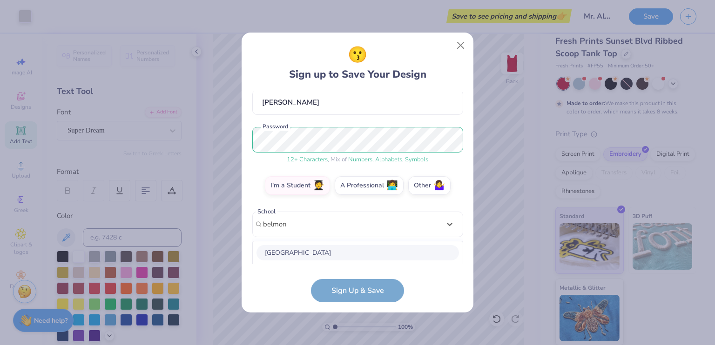
scroll to position [203, 0]
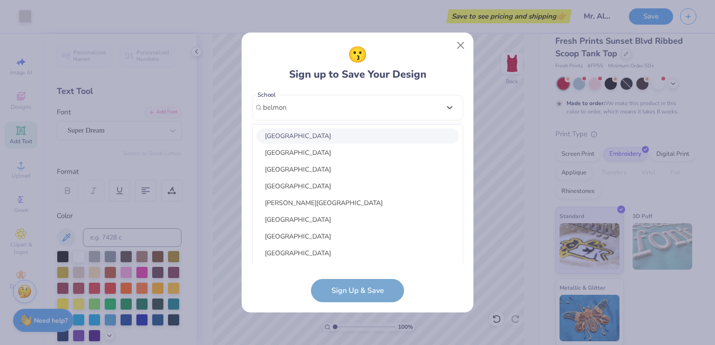
click at [297, 137] on div "Belmont University" at bounding box center [358, 135] width 203 height 15
type input "belmon"
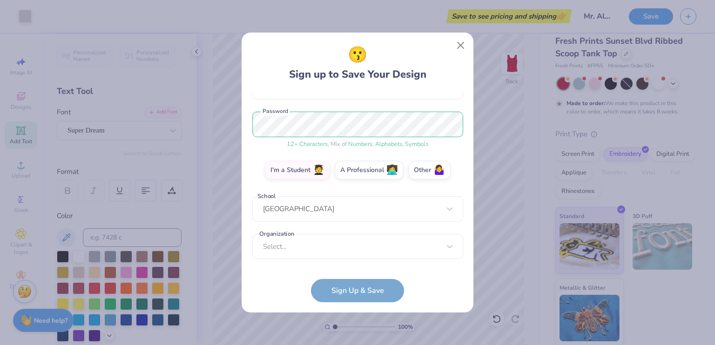
scroll to position [101, 0]
click at [311, 245] on div "Select..." at bounding box center [357, 248] width 211 height 26
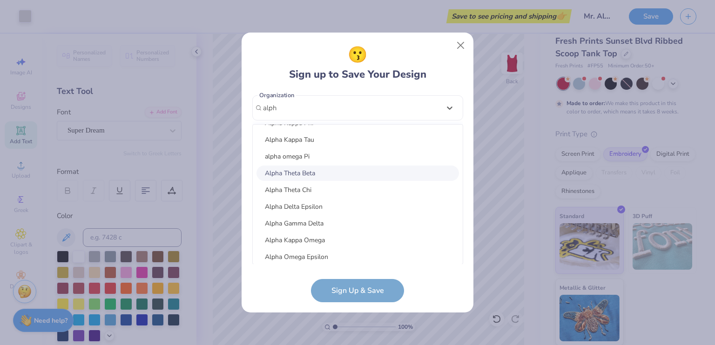
scroll to position [238, 0]
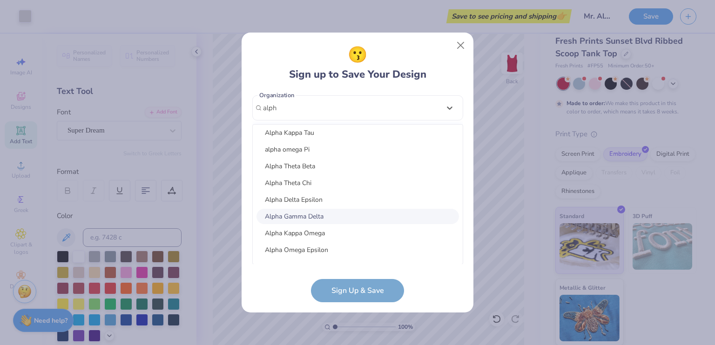
click at [296, 212] on div "Alpha Gamma Delta" at bounding box center [358, 216] width 203 height 15
type input "alph"
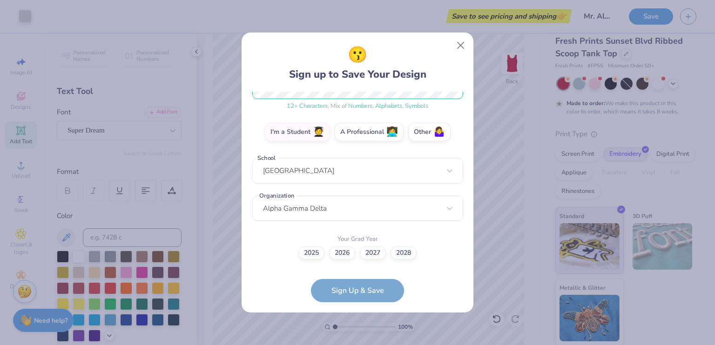
scroll to position [139, 0]
click at [341, 254] on label "2026" at bounding box center [342, 252] width 26 height 13
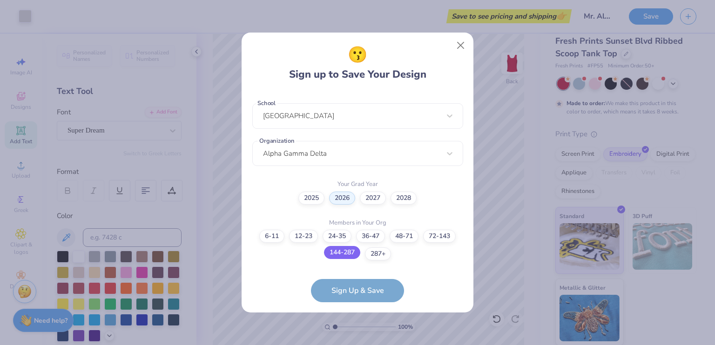
click at [344, 252] on label "144-287" at bounding box center [342, 252] width 36 height 13
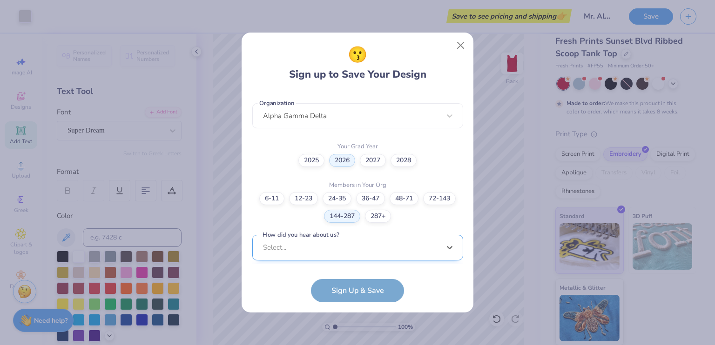
click at [341, 249] on div "option Word of Mouth focused, 8 of 15. 15 results available. Use Up and Down to…" at bounding box center [357, 320] width 211 height 170
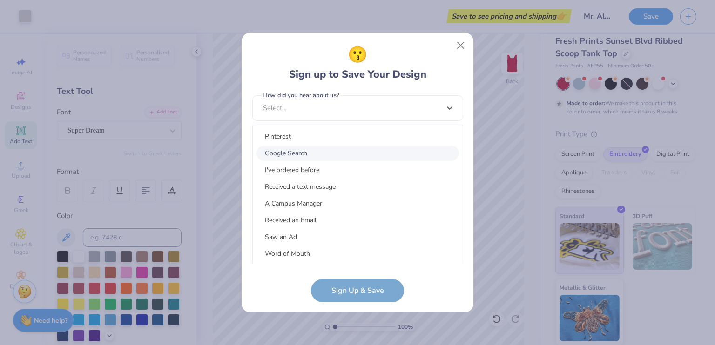
scroll to position [13, 0]
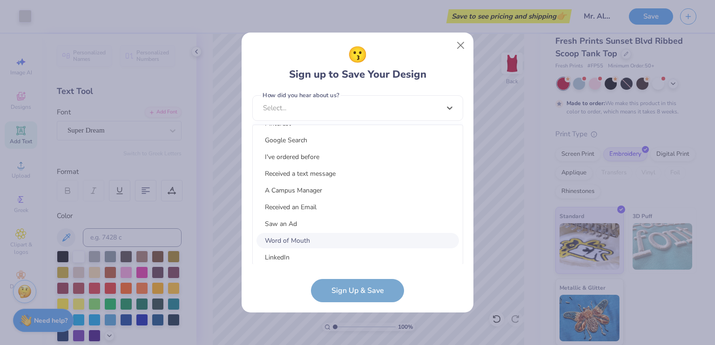
click at [295, 237] on div "Word of Mouth" at bounding box center [358, 240] width 203 height 15
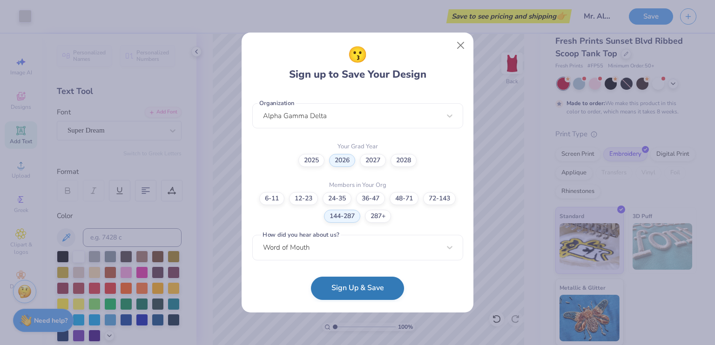
click at [332, 288] on button "Sign Up & Save" at bounding box center [357, 288] width 93 height 23
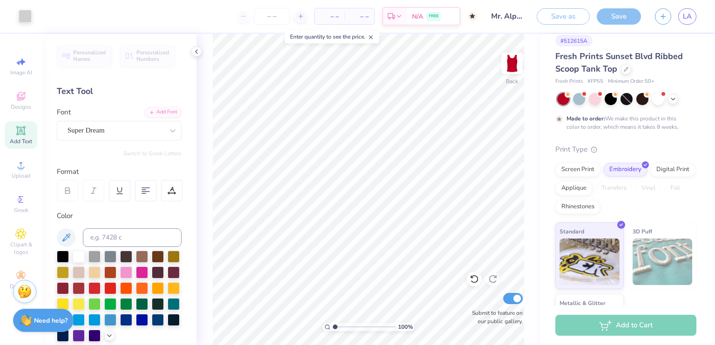
scroll to position [26, 0]
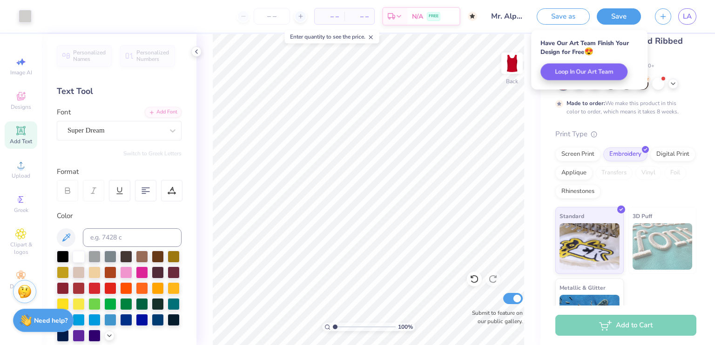
click at [373, 35] on icon at bounding box center [371, 37] width 7 height 7
click at [276, 18] on input "number" at bounding box center [272, 16] width 36 height 17
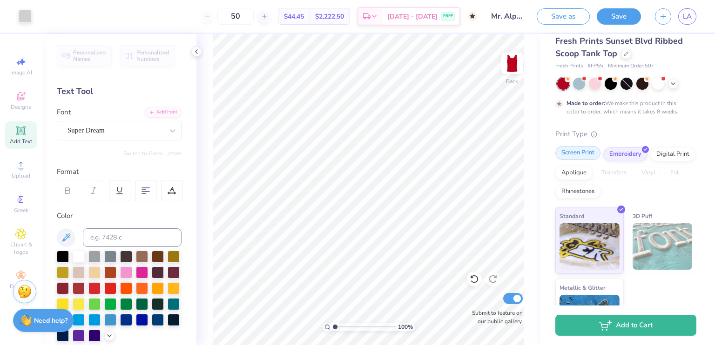
type input "50"
click at [576, 154] on div "Screen Print" at bounding box center [577, 153] width 45 height 14
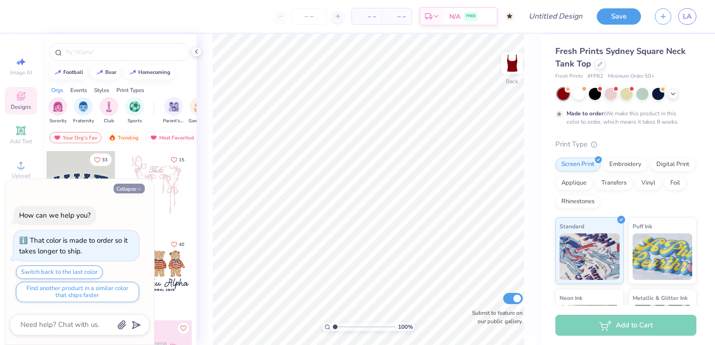
click at [124, 188] on button "Collapse" at bounding box center [129, 189] width 31 height 10
type textarea "x"
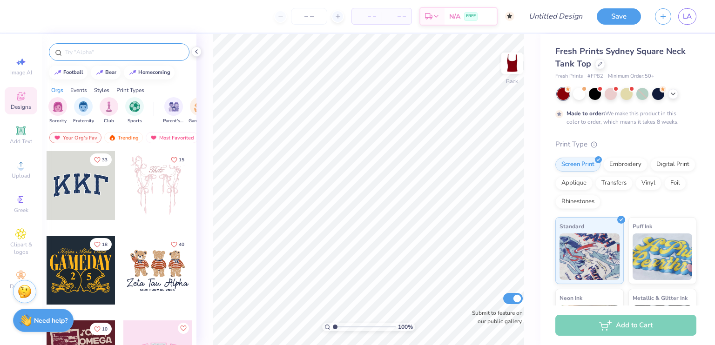
click at [118, 46] on div at bounding box center [119, 52] width 141 height 18
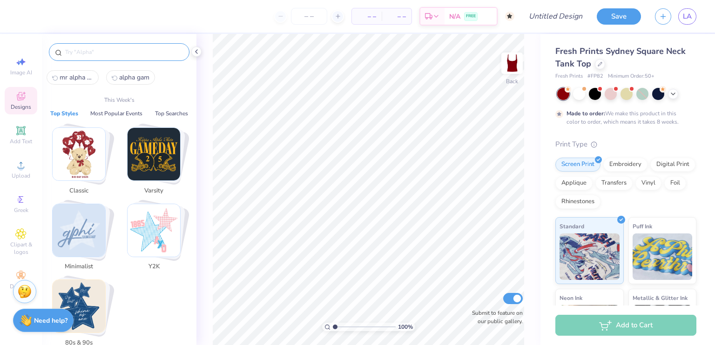
click at [115, 48] on input "text" at bounding box center [123, 51] width 119 height 9
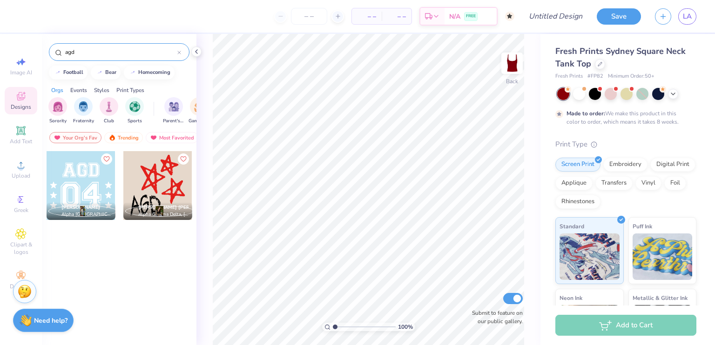
type input "agd"
click at [179, 54] on icon at bounding box center [179, 53] width 4 height 4
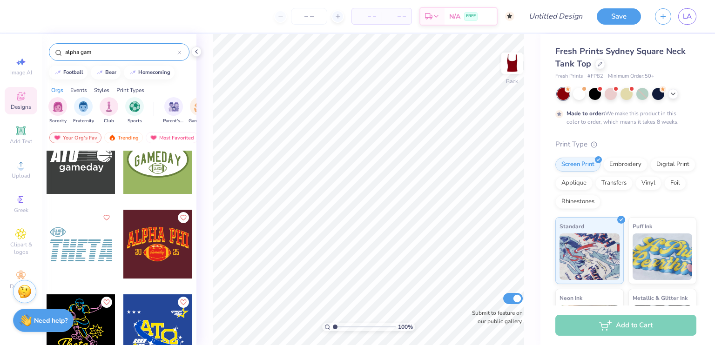
scroll to position [6297, 0]
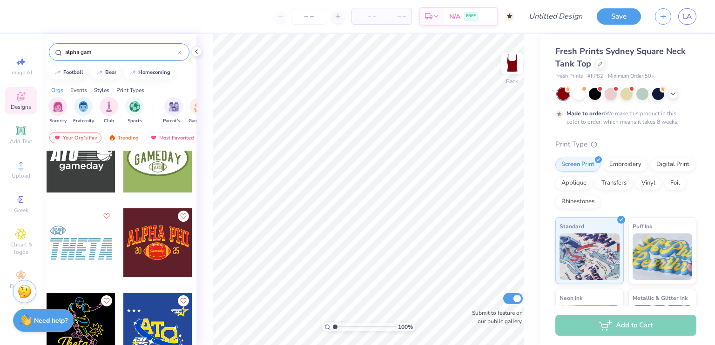
type input "alpha gam"
click at [160, 246] on div at bounding box center [157, 243] width 69 height 69
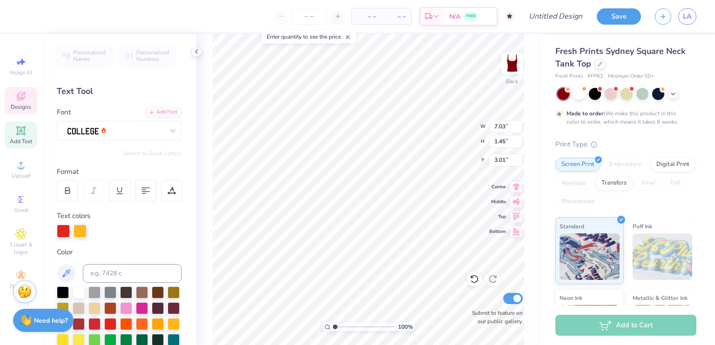
scroll to position [7, 1]
type textarea "MR ALPHA GAM"
